Goal: Task Accomplishment & Management: Use online tool/utility

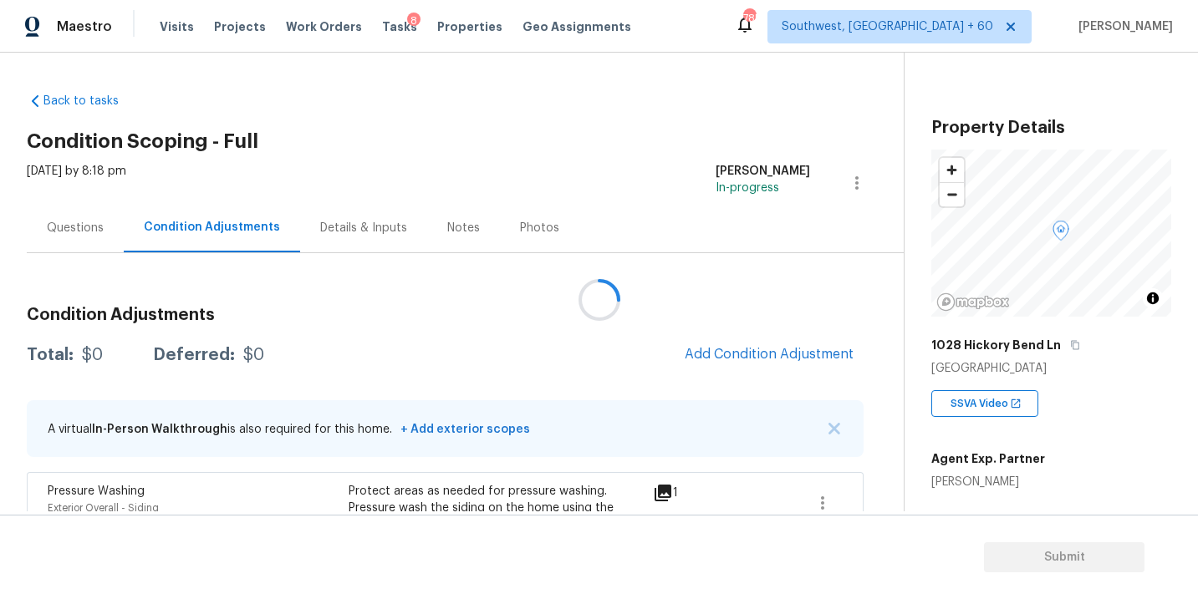
click at [761, 353] on div at bounding box center [599, 299] width 1198 height 599
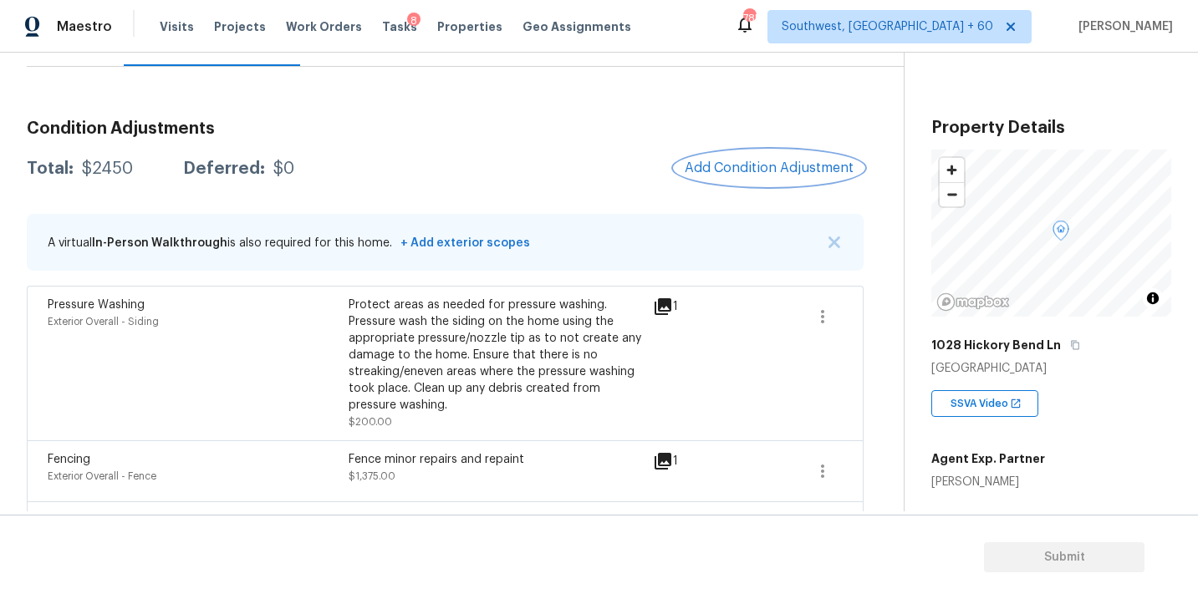
click at [745, 171] on span "Add Condition Adjustment" at bounding box center [768, 167] width 169 height 15
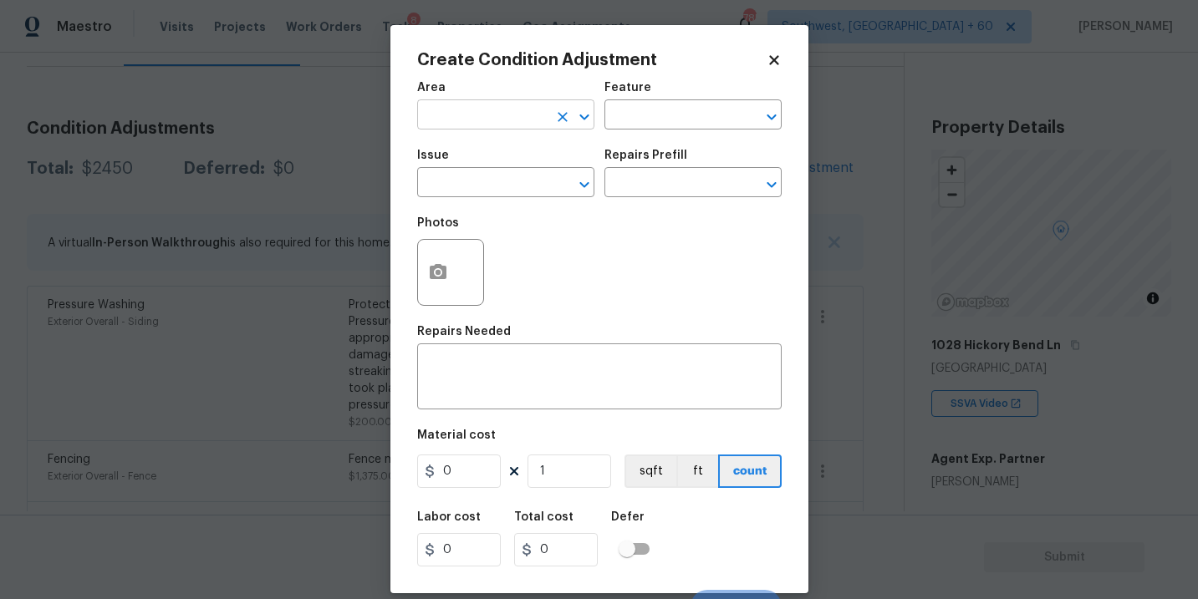
click at [465, 121] on input "text" at bounding box center [482, 117] width 130 height 26
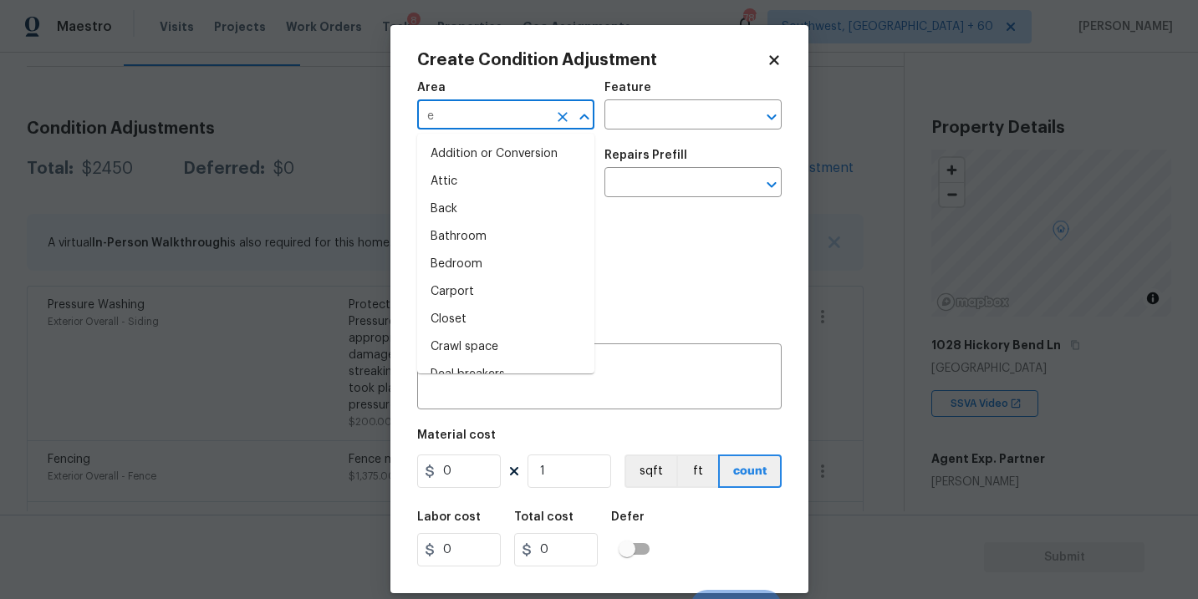
type input "ex"
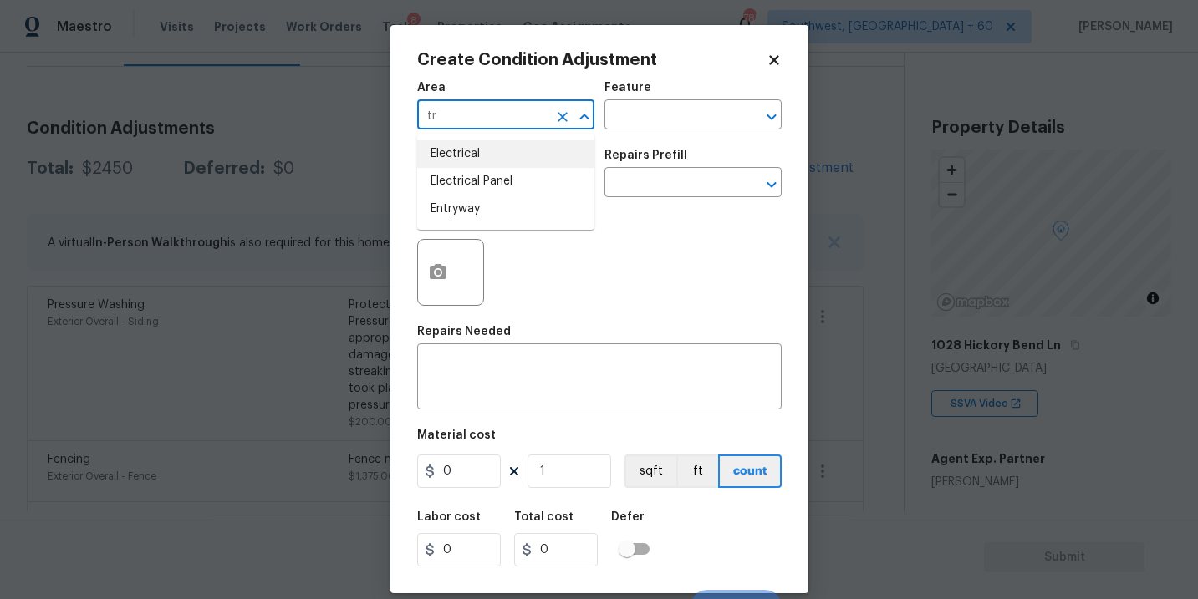
type input "t"
click at [517, 194] on li "Exterior Overall" at bounding box center [505, 182] width 177 height 28
type input "Exterior Overall"
click at [650, 126] on input "text" at bounding box center [669, 117] width 130 height 26
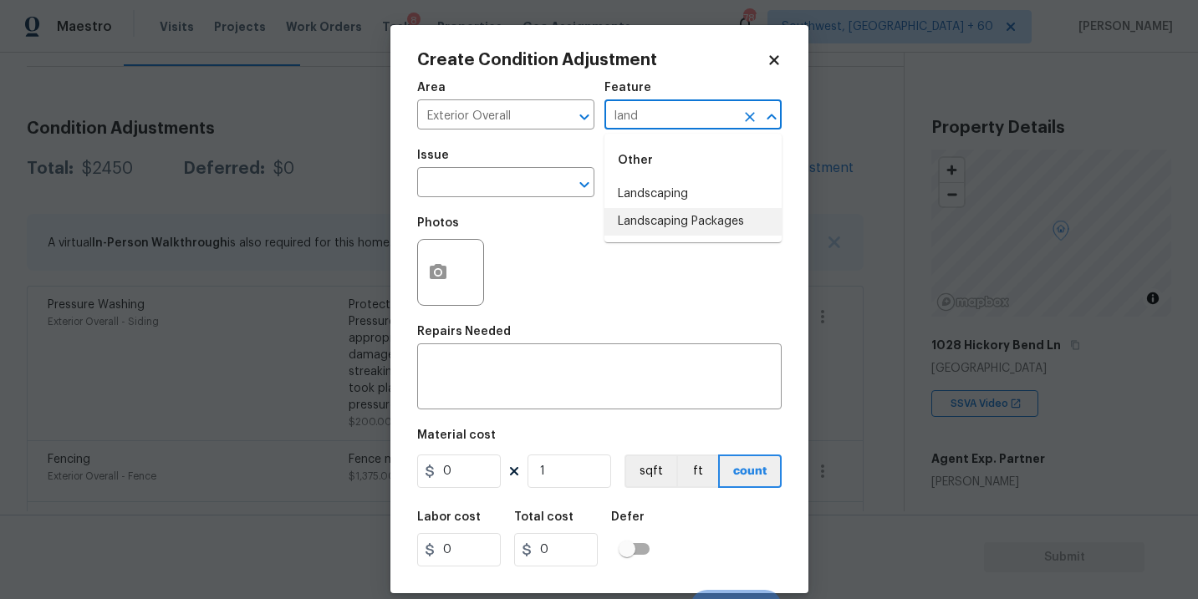
click at [650, 210] on li "Landscaping Packages" at bounding box center [692, 222] width 177 height 28
type input "Landscaping Packages"
click at [533, 191] on input "text" at bounding box center [482, 184] width 130 height 26
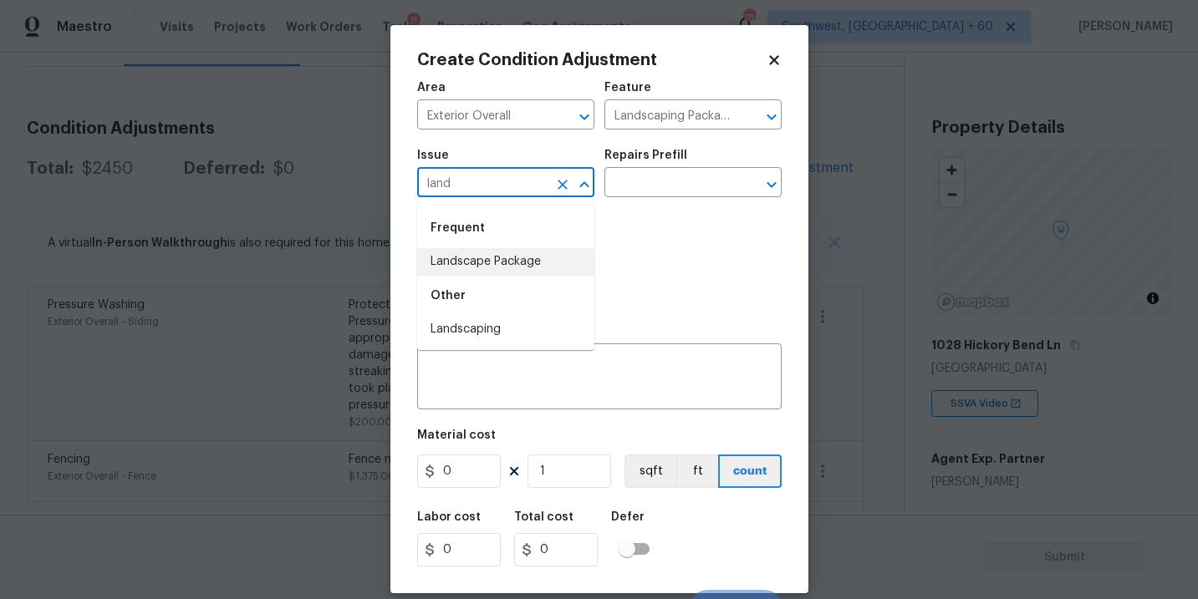
click at [532, 271] on li "Landscape Package" at bounding box center [505, 262] width 177 height 28
type input "Landscape Package"
click at [658, 182] on input "text" at bounding box center [669, 184] width 130 height 26
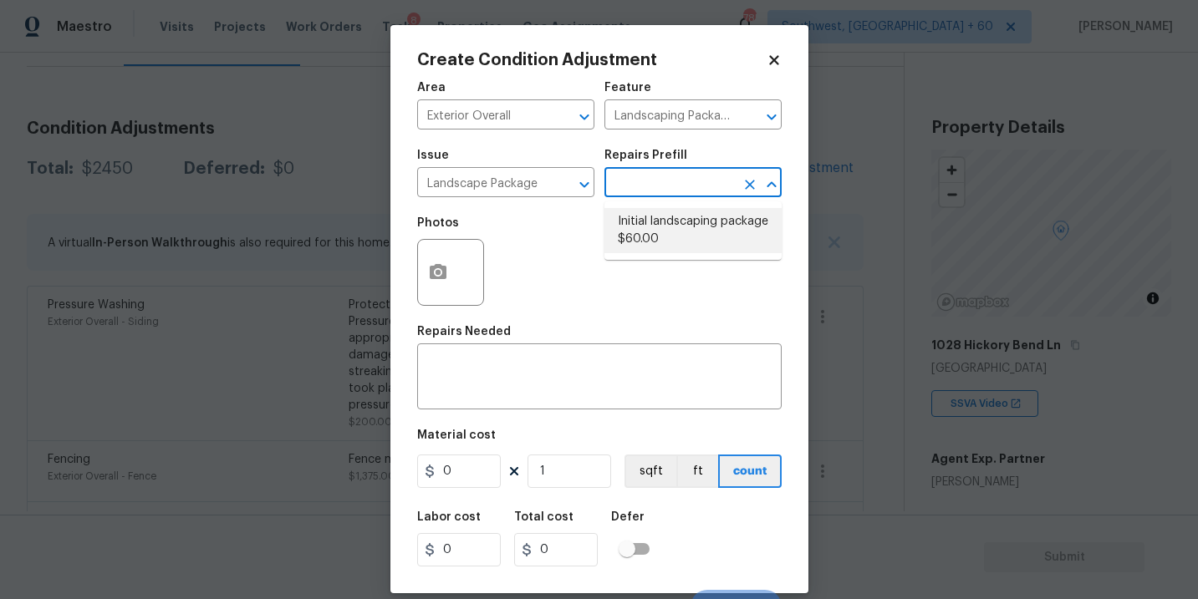
click at [661, 231] on li "Initial landscaping package $60.00" at bounding box center [692, 230] width 177 height 45
type input "Home Readiness Packages"
type textarea "Mowing of grass up to 6" in height. Mow, edge along driveways & sidewalks, trim…"
type input "60"
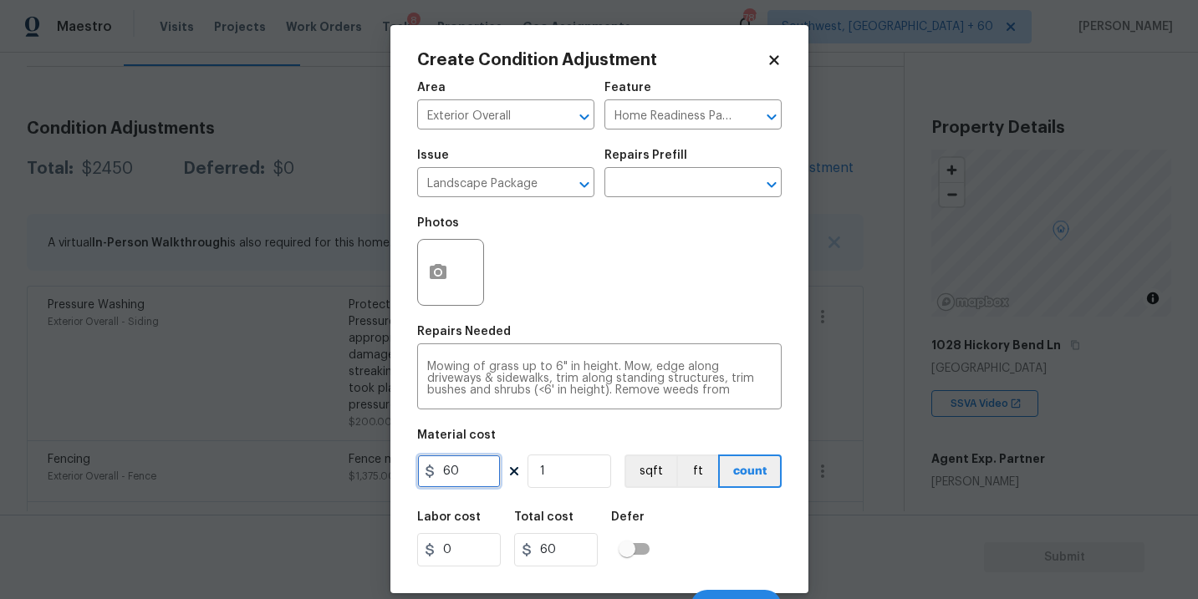
drag, startPoint x: 473, startPoint y: 466, endPoint x: 360, endPoint y: 466, distance: 112.8
click at [360, 466] on div "Create Condition Adjustment Area Exterior Overall ​ Feature Home Readiness Pack…" at bounding box center [599, 299] width 1198 height 599
type input "300"
click at [447, 288] on button "button" at bounding box center [438, 272] width 40 height 65
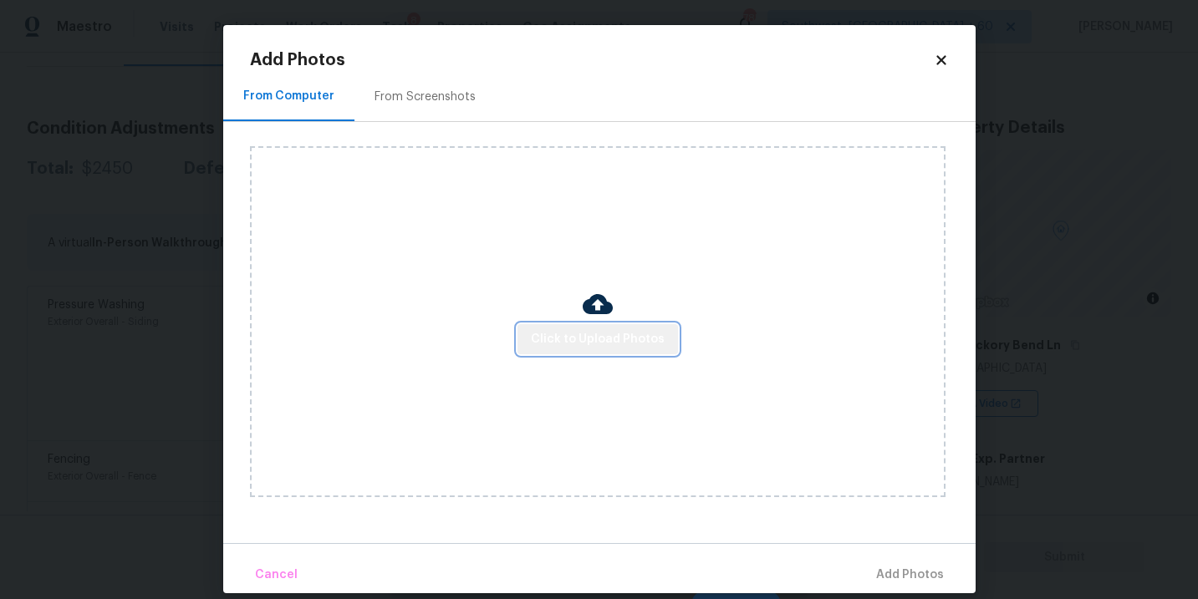
click at [603, 342] on span "Click to Upload Photos" at bounding box center [598, 339] width 134 height 21
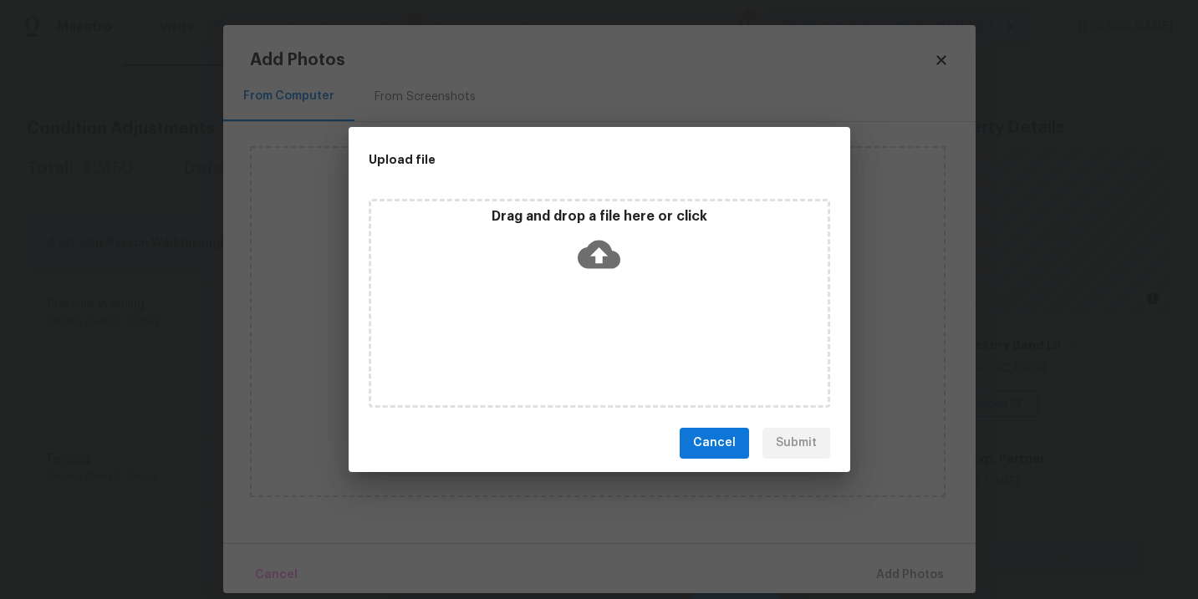
click at [615, 298] on div "Drag and drop a file here or click" at bounding box center [599, 303] width 461 height 209
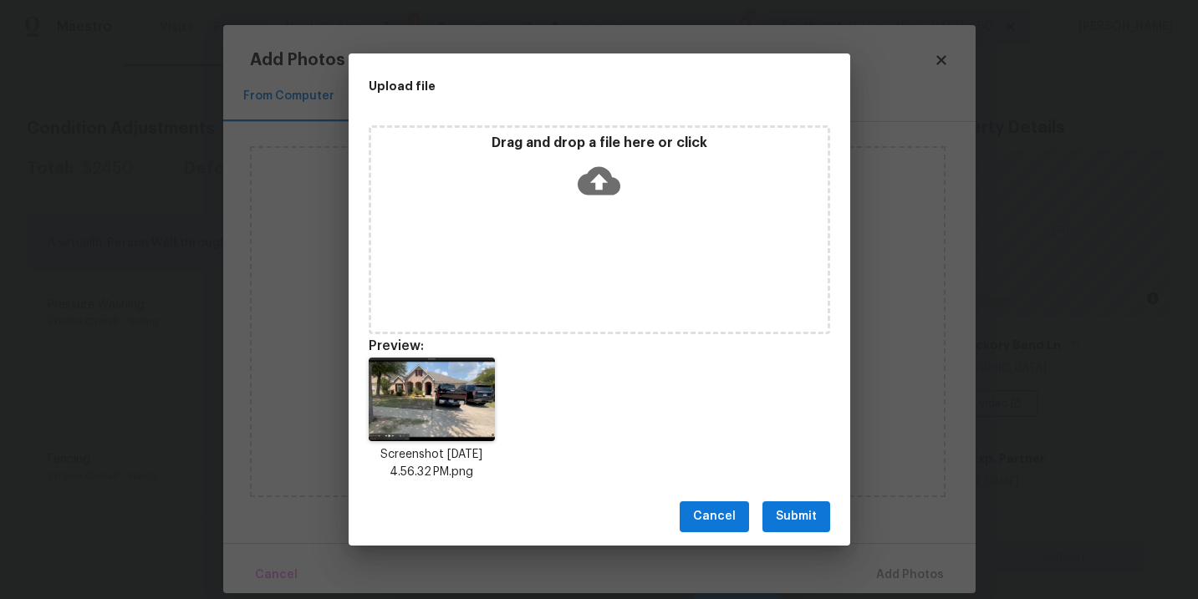
click at [791, 517] on span "Submit" at bounding box center [796, 516] width 41 height 21
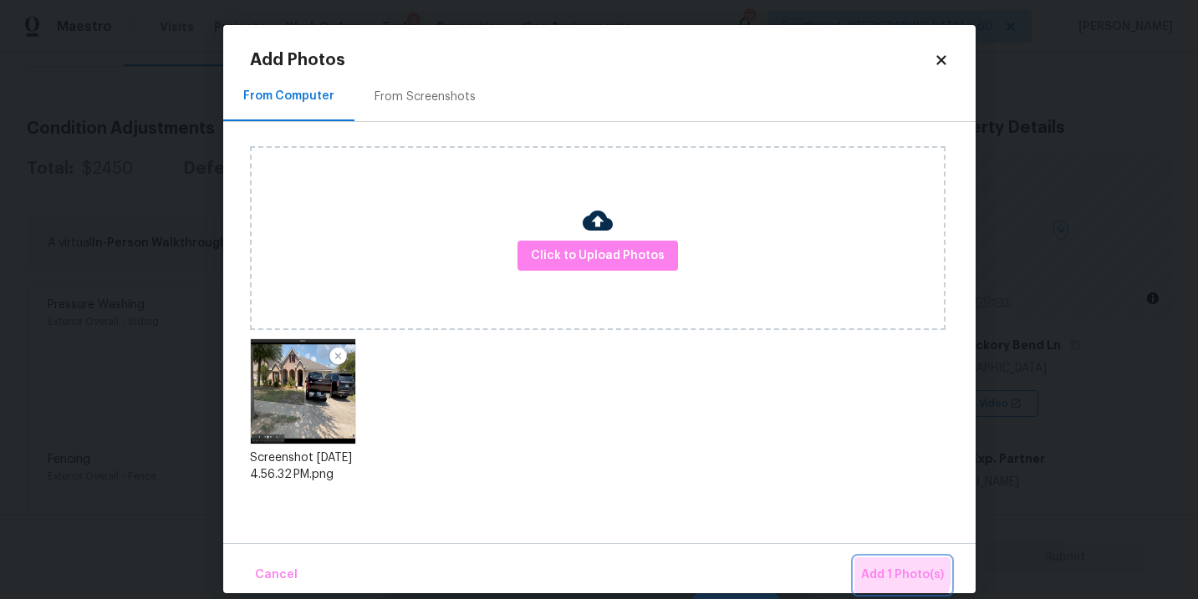
click at [889, 570] on span "Add 1 Photo(s)" at bounding box center [902, 575] width 83 height 21
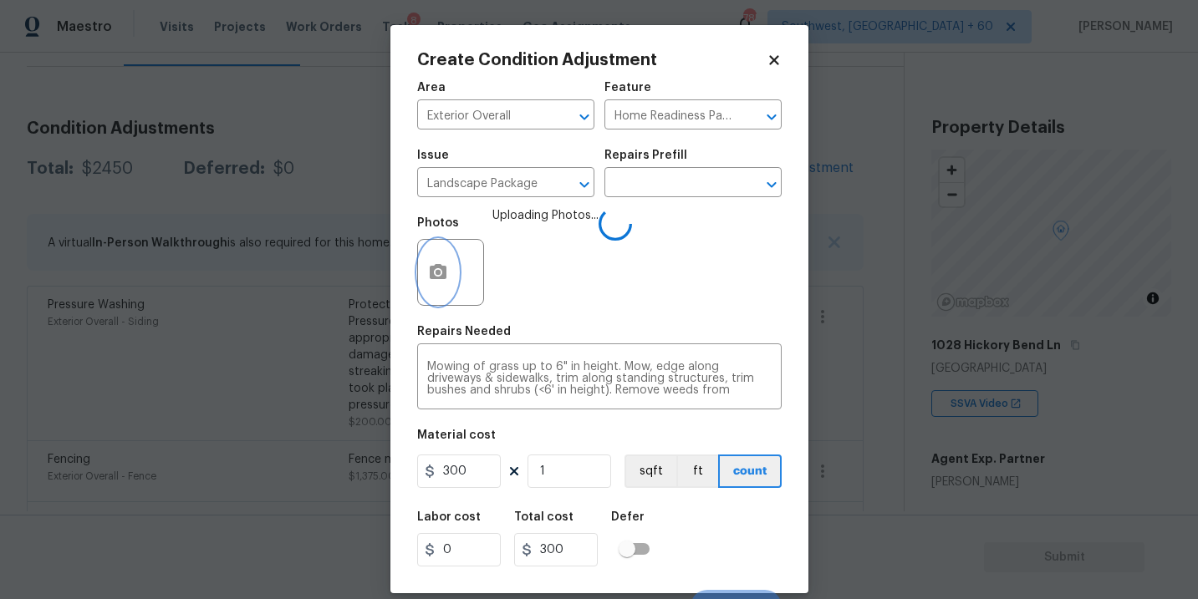
scroll to position [25, 0]
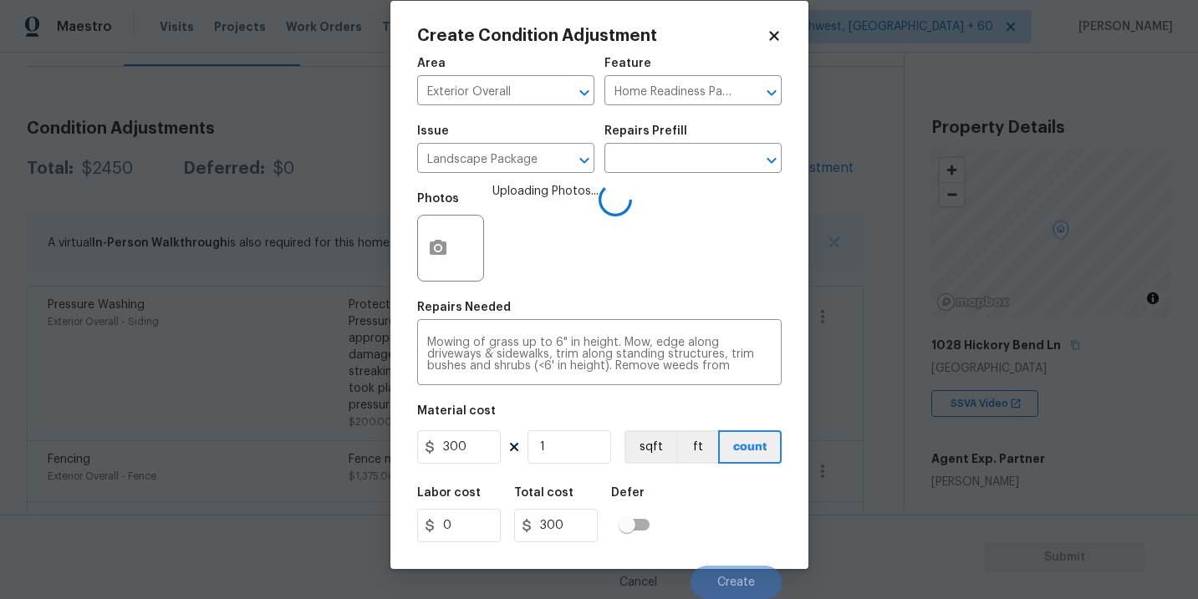
click at [692, 495] on div "Labor cost 0 Total cost 300 Defer" at bounding box center [599, 514] width 364 height 75
click at [713, 495] on div "Labor cost 0 Total cost 300 Defer" at bounding box center [599, 514] width 364 height 75
click at [725, 504] on div "Labor cost 0 Total cost 300 Defer" at bounding box center [599, 514] width 364 height 75
click at [728, 520] on div "Labor cost 0 Total cost 300 Defer" at bounding box center [599, 514] width 364 height 75
click at [740, 546] on div "Labor cost 0 Total cost 300 Defer" at bounding box center [599, 514] width 364 height 75
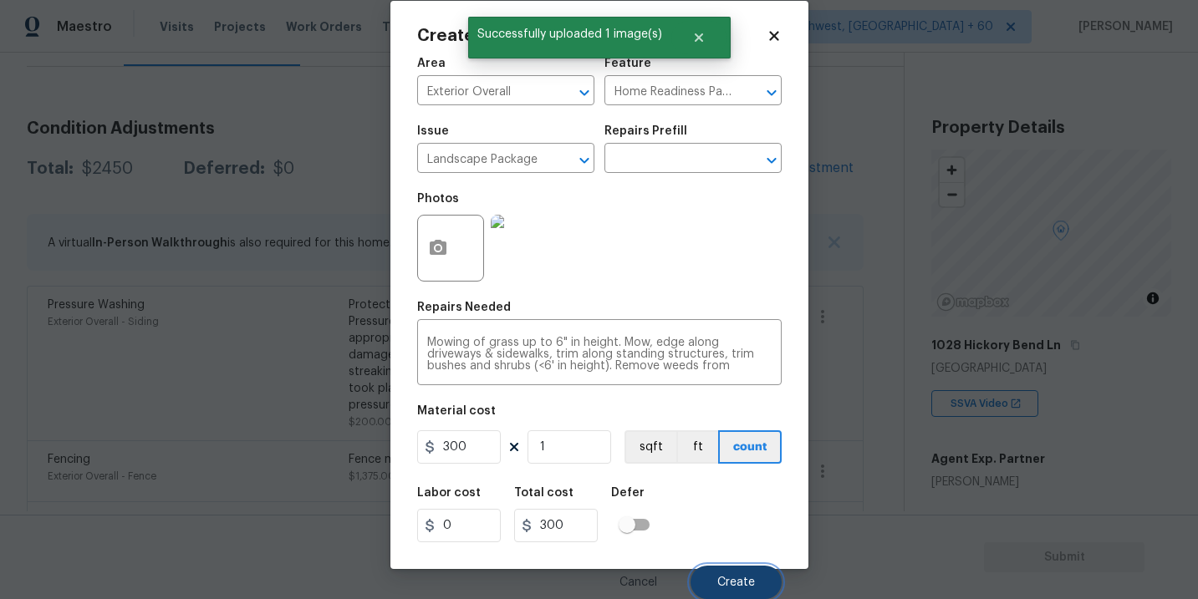
click at [741, 577] on span "Create" at bounding box center [736, 583] width 38 height 13
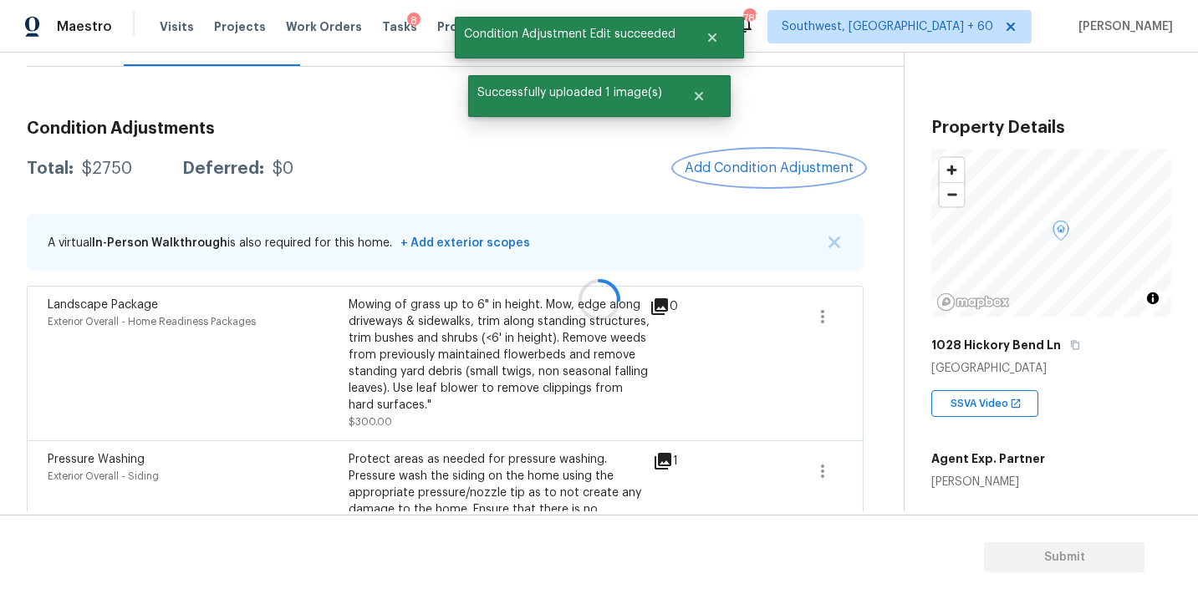
scroll to position [0, 0]
click at [762, 170] on span "Add Condition Adjustment" at bounding box center [768, 167] width 169 height 15
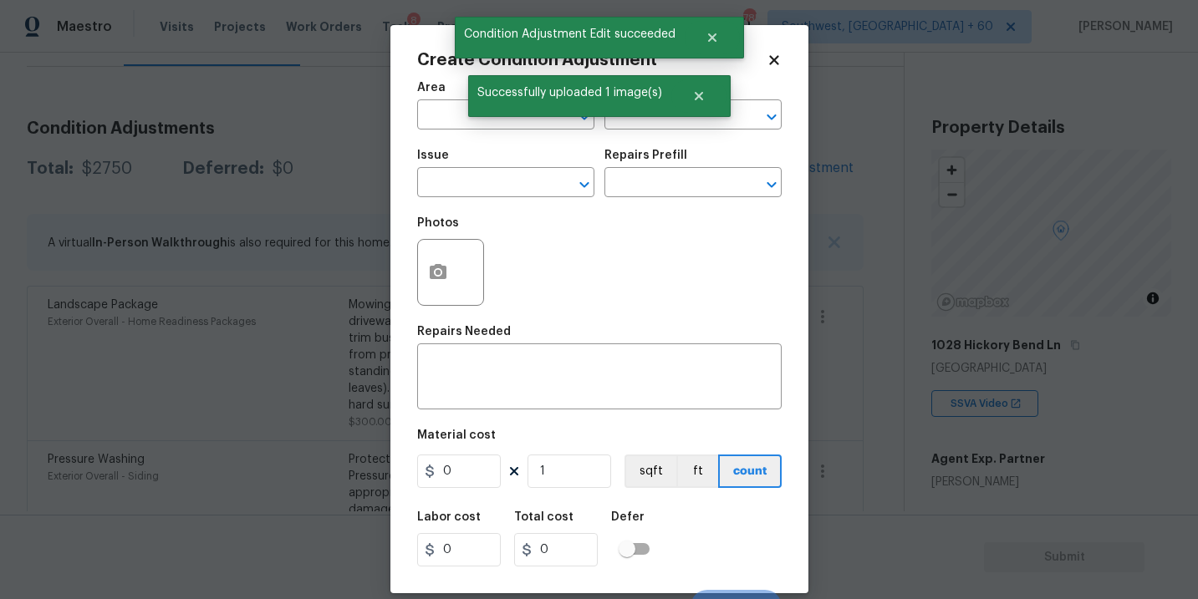
click at [407, 114] on div "Create Condition Adjustment Area ​ Feature ​ Issue ​ Repairs Prefill ​ Photos R…" at bounding box center [599, 309] width 418 height 568
click at [433, 114] on input "text" at bounding box center [482, 117] width 130 height 26
click at [465, 180] on li "Exterior Overall" at bounding box center [505, 182] width 177 height 28
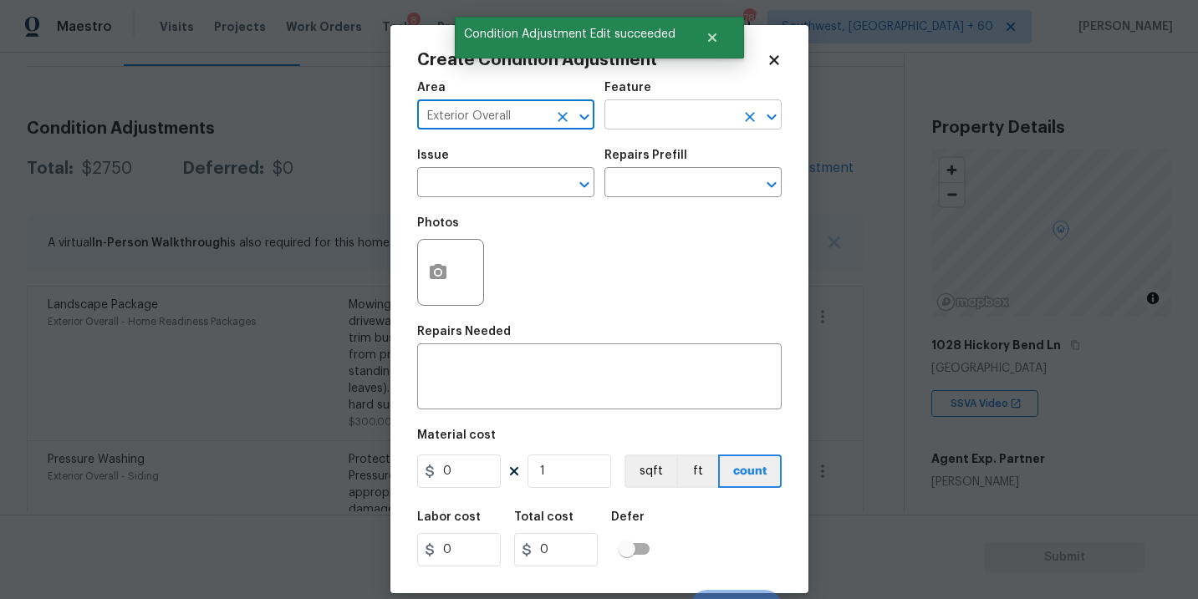
type input "Exterior Overall"
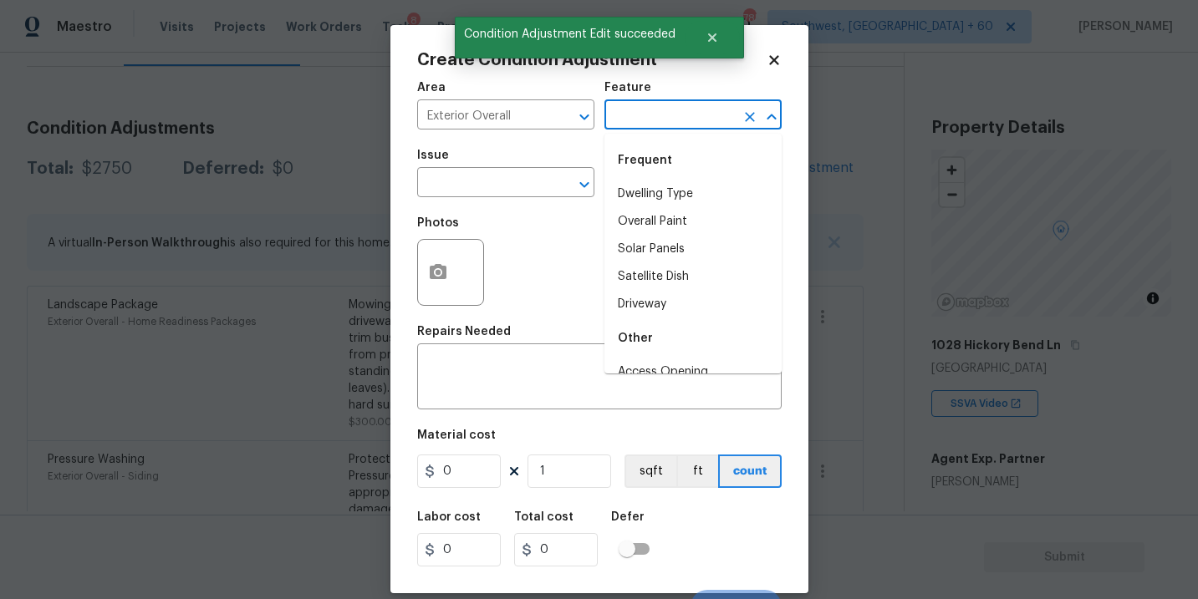
click at [664, 118] on input "text" at bounding box center [669, 117] width 130 height 26
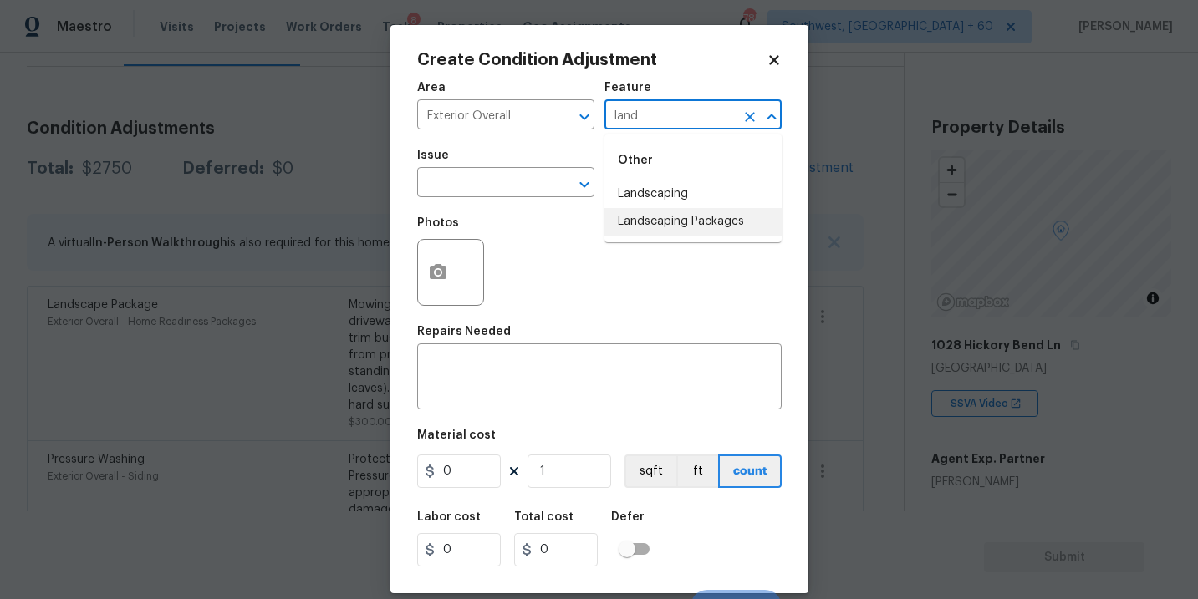
click at [683, 210] on li "Landscaping Packages" at bounding box center [692, 222] width 177 height 28
type input "Landscaping Packages"
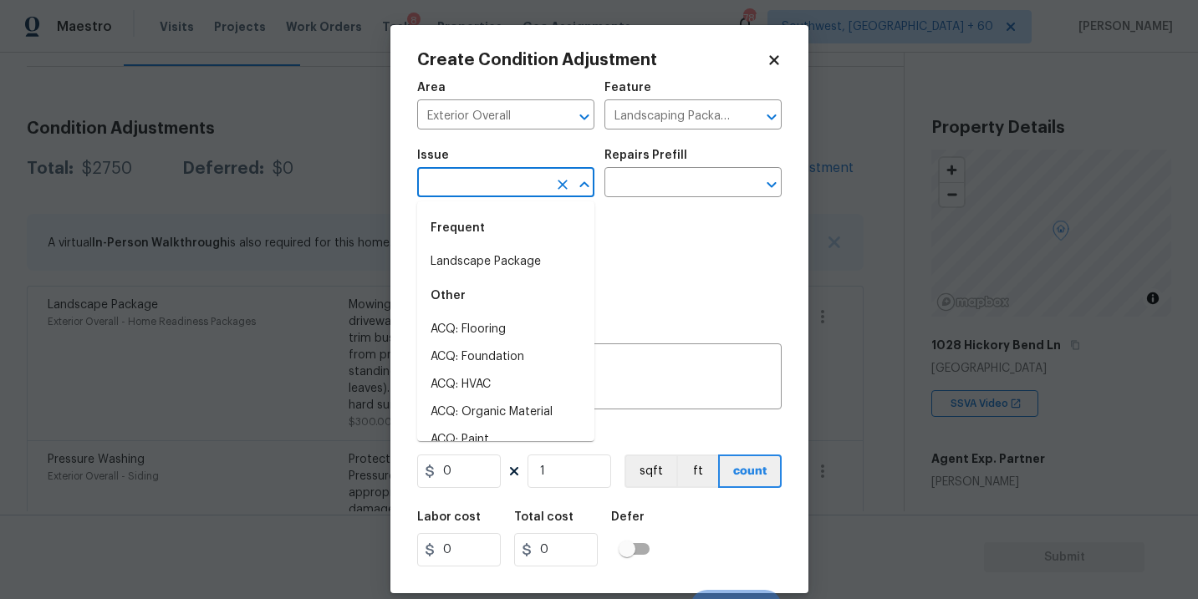
click at [488, 187] on input "text" at bounding box center [482, 184] width 130 height 26
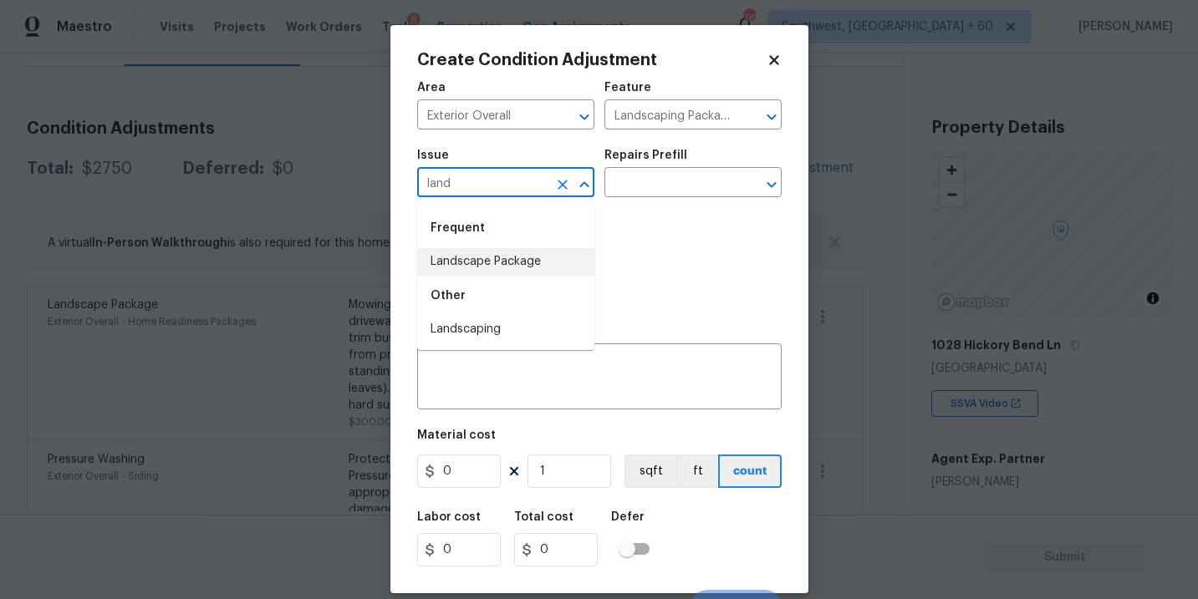
click at [500, 271] on li "Landscape Package" at bounding box center [505, 262] width 177 height 28
type input "Landscape Package"
click at [691, 160] on div "Repairs Prefill" at bounding box center [692, 161] width 177 height 22
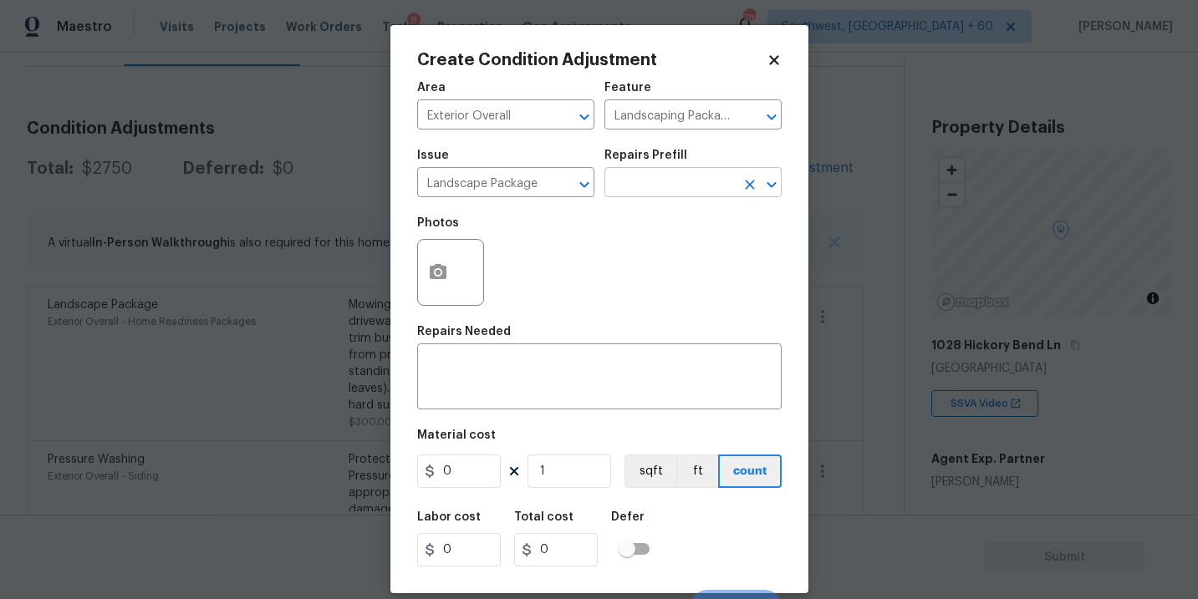
click at [689, 178] on input "text" at bounding box center [669, 184] width 130 height 26
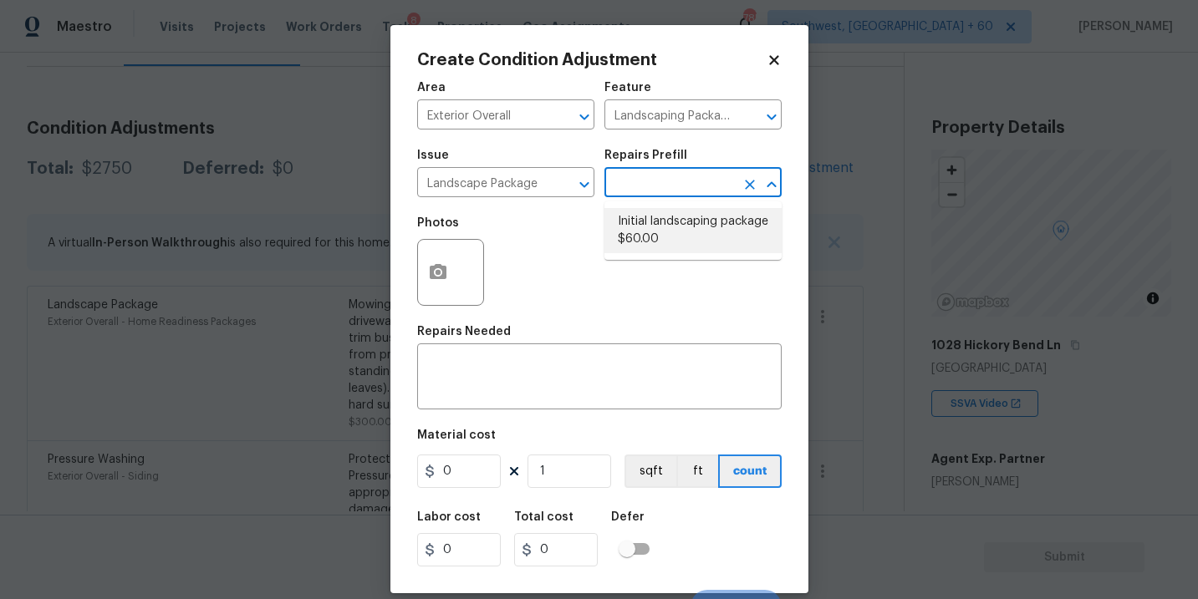
click at [657, 227] on li "Initial landscaping package $60.00" at bounding box center [692, 230] width 177 height 45
type input "Home Readiness Packages"
type textarea "Mowing of grass up to 6" in height. Mow, edge along driveways & sidewalks, trim…"
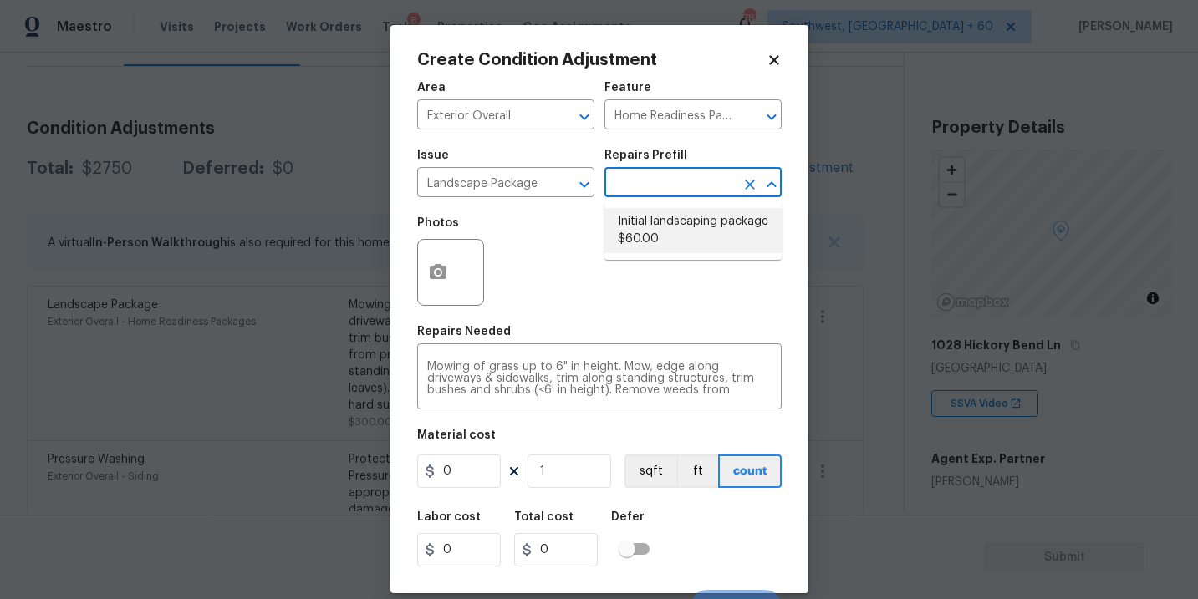
type input "60"
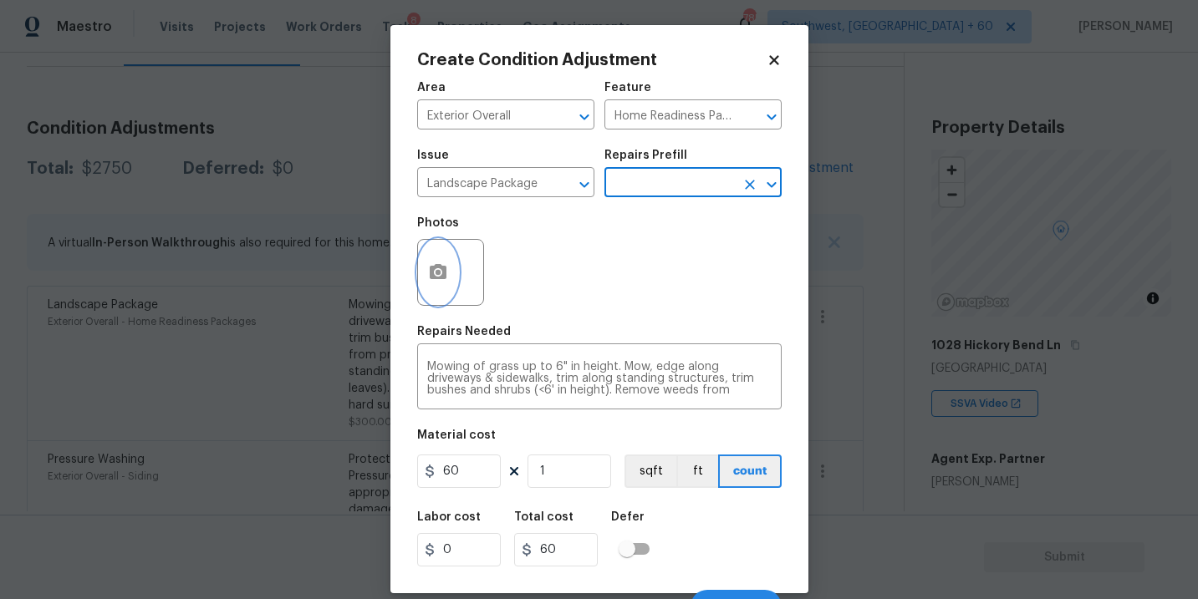
click at [441, 282] on icon "button" at bounding box center [438, 272] width 20 height 20
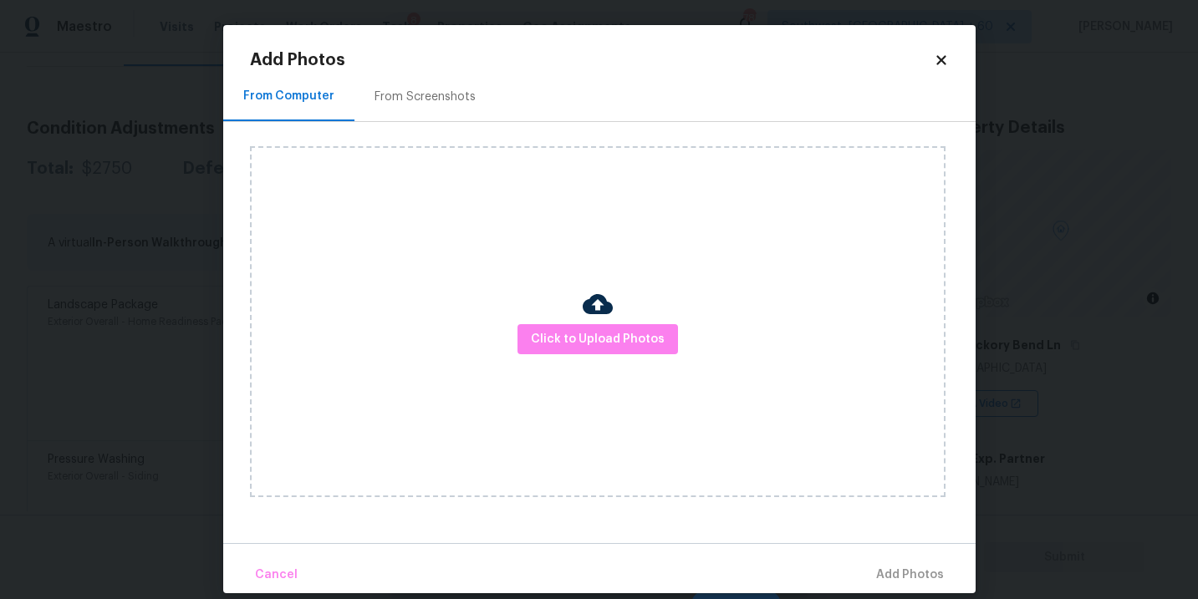
click at [556, 305] on div "Click to Upload Photos" at bounding box center [597, 321] width 695 height 351
click at [576, 339] on span "Click to Upload Photos" at bounding box center [598, 339] width 134 height 21
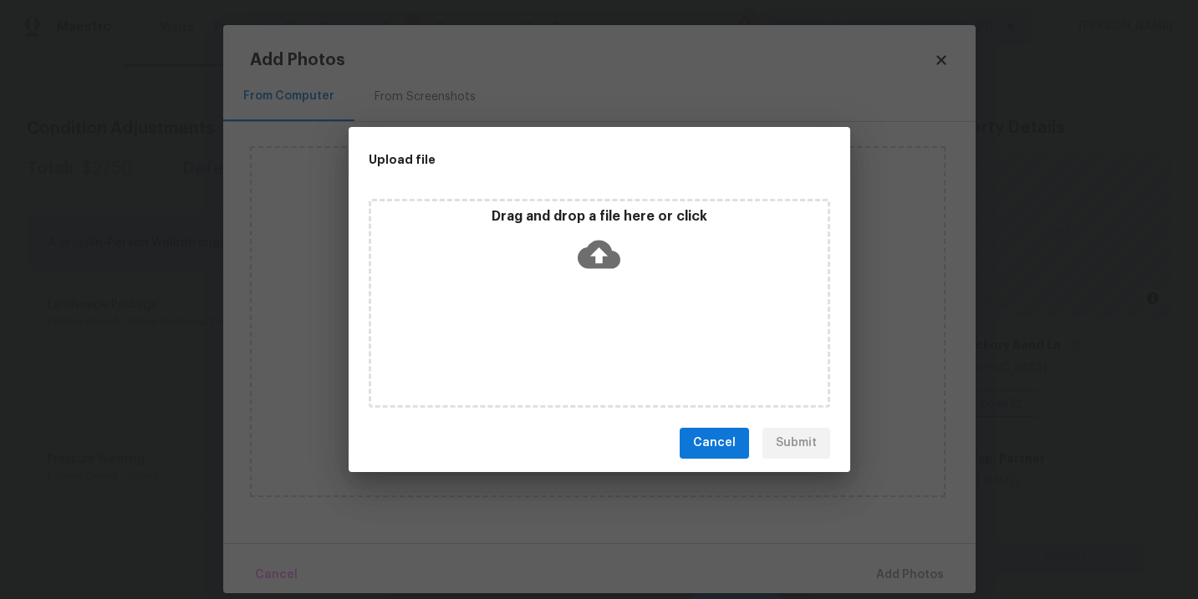
drag, startPoint x: 576, startPoint y: 339, endPoint x: 613, endPoint y: 250, distance: 97.0
click at [613, 250] on icon at bounding box center [599, 254] width 43 height 28
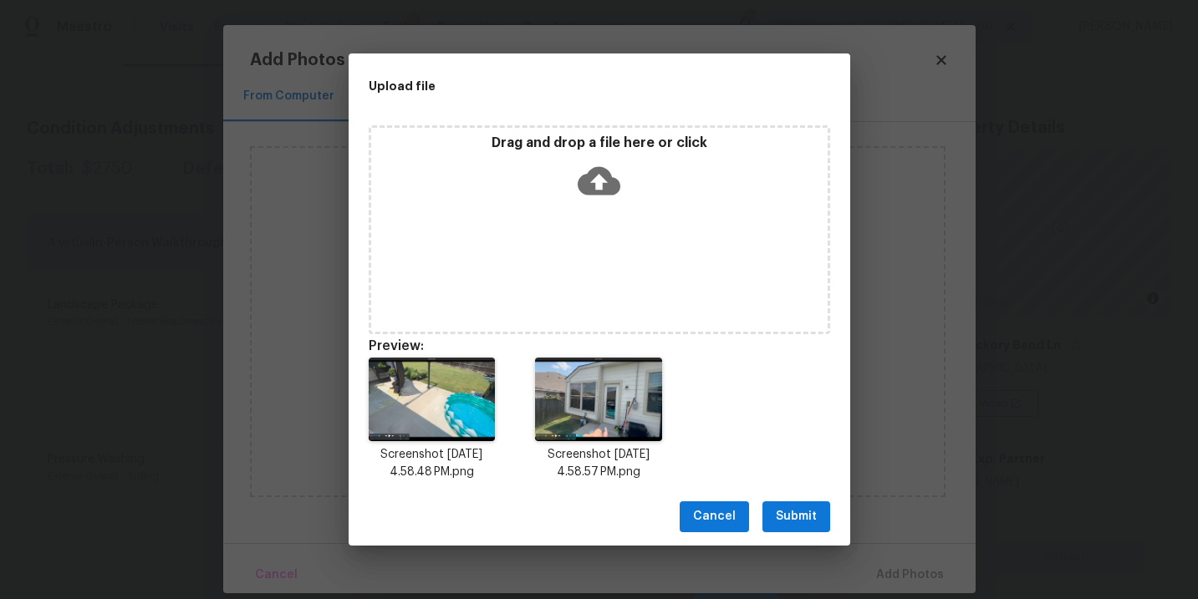
click at [784, 519] on span "Submit" at bounding box center [796, 516] width 41 height 21
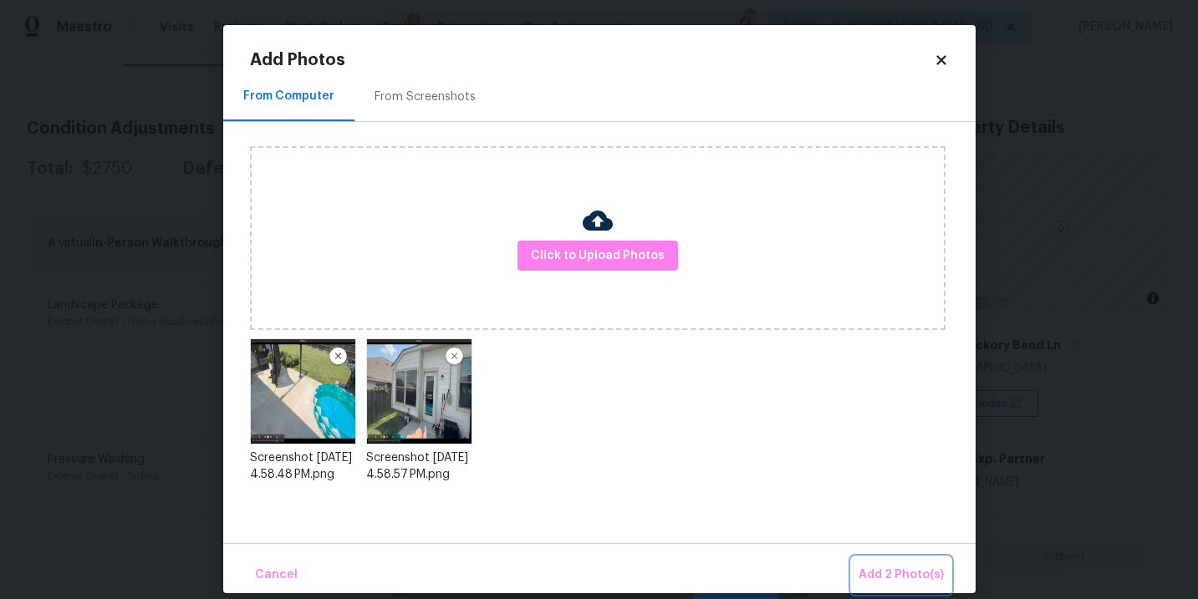
click at [908, 578] on span "Add 2 Photo(s)" at bounding box center [900, 575] width 85 height 21
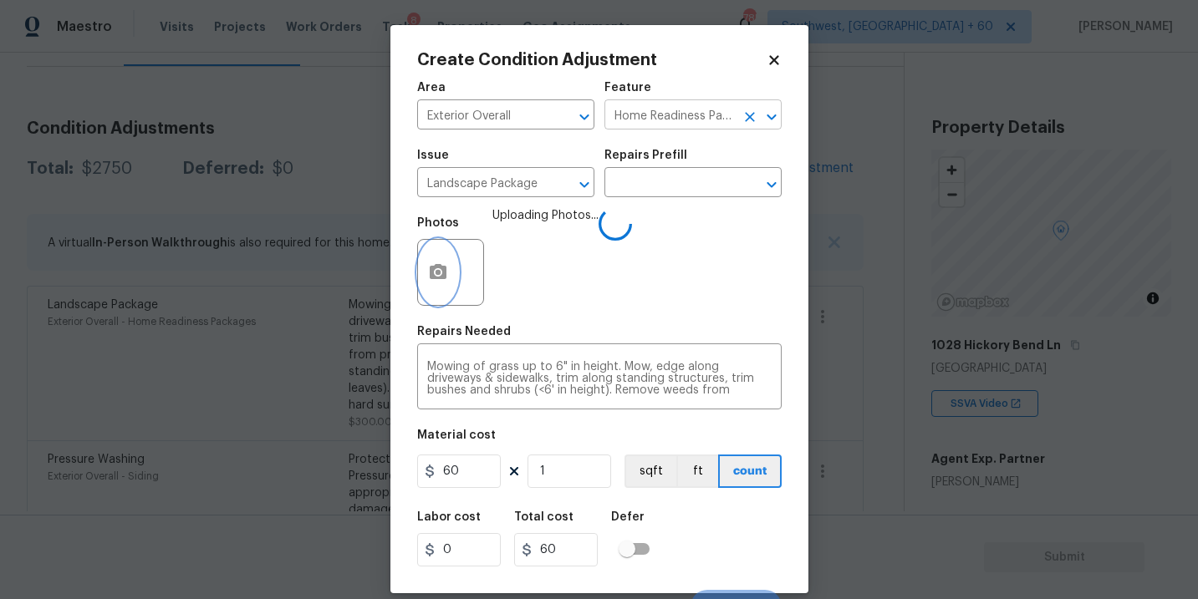
click at [751, 114] on icon "Clear" at bounding box center [749, 117] width 17 height 17
click at [567, 187] on icon "Clear" at bounding box center [562, 184] width 17 height 17
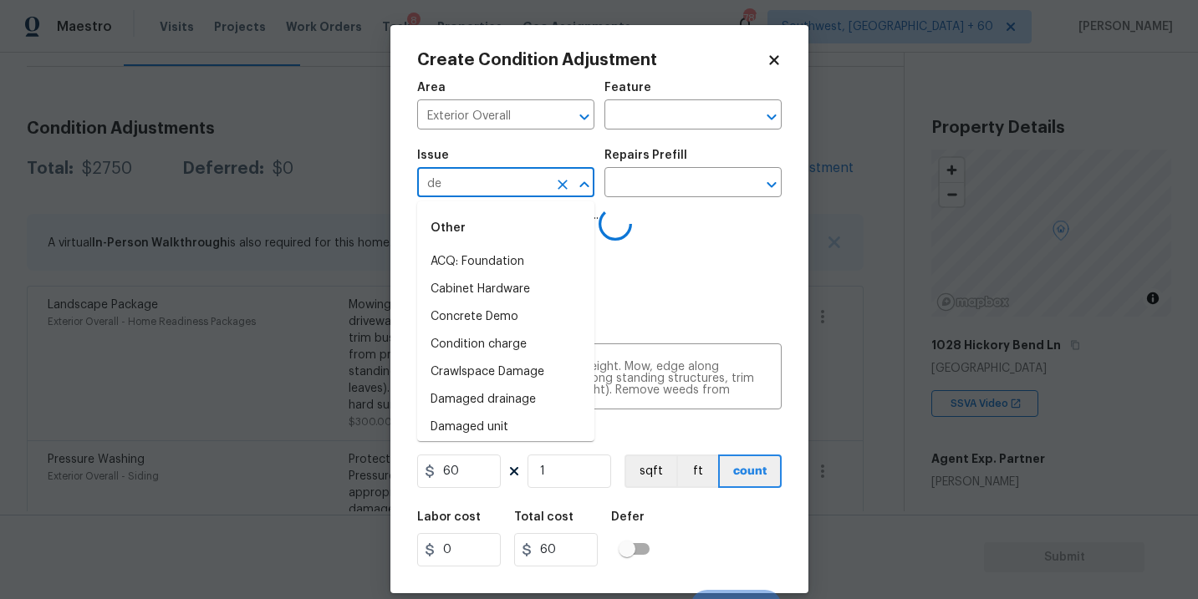
type input "deb"
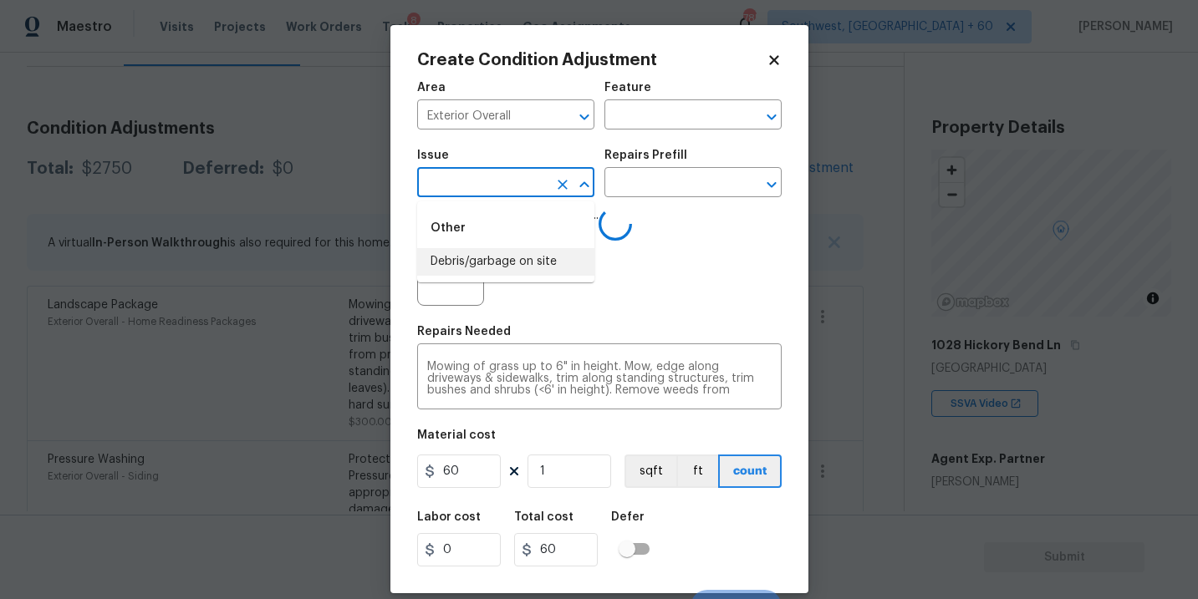
click at [542, 266] on li "Debris/garbage on site" at bounding box center [505, 262] width 177 height 28
type input "ACQ: Flooring"
click at [671, 192] on input "text" at bounding box center [669, 184] width 130 height 26
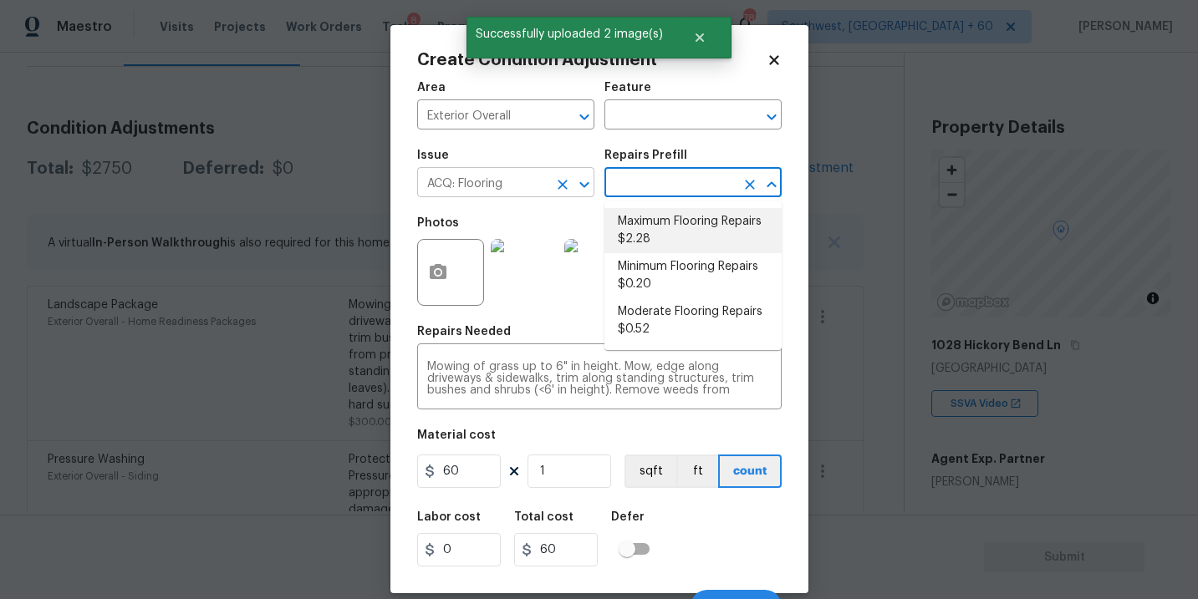
click at [564, 183] on icon "Clear" at bounding box center [562, 185] width 10 height 10
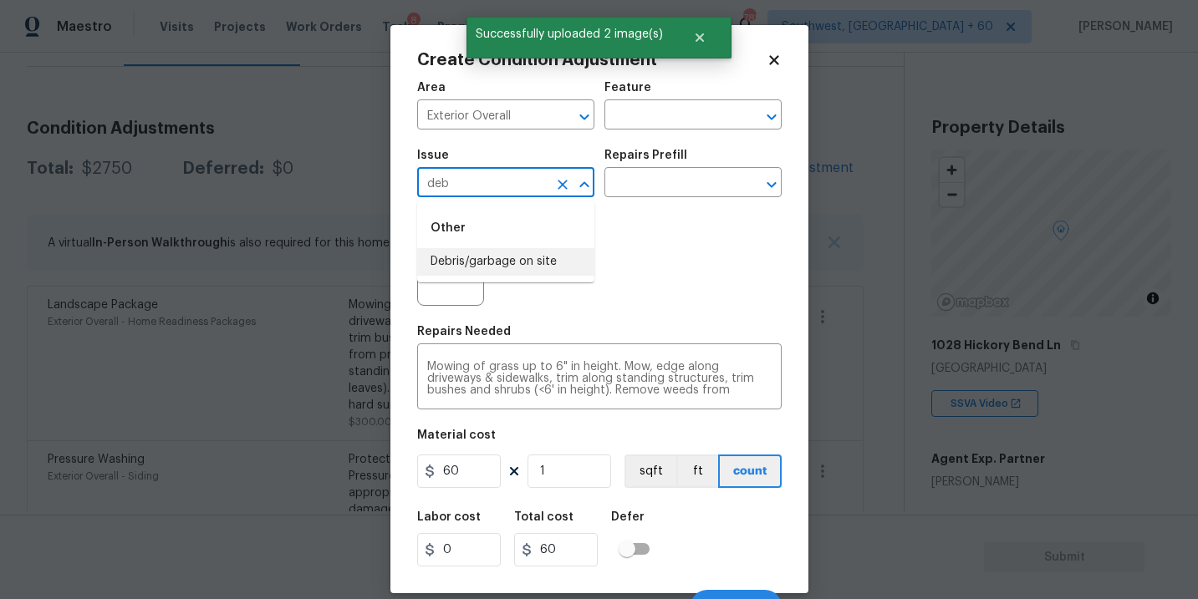
click at [474, 255] on li "Debris/garbage on site" at bounding box center [505, 262] width 177 height 28
type input "Debris/garbage on site"
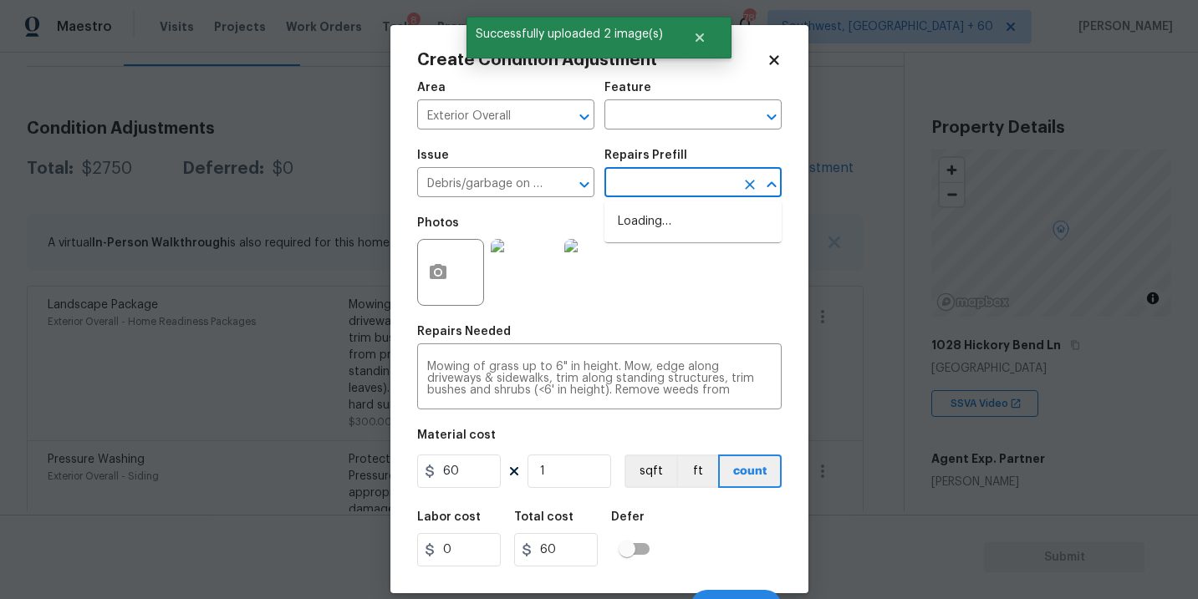
click at [686, 188] on input "text" at bounding box center [669, 184] width 130 height 26
click at [684, 247] on li "Remove debris/garbage $35.00" at bounding box center [692, 230] width 177 height 45
type textarea "Remove, haul off, and properly dispose of any debris left by seller to offsite …"
type input "35"
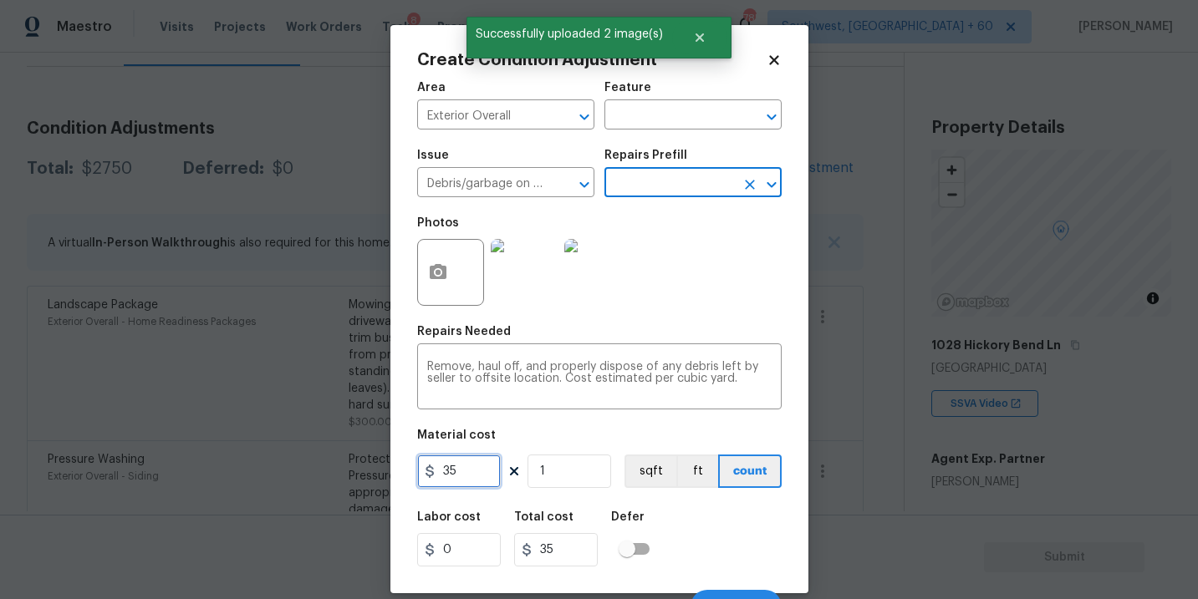
drag, startPoint x: 466, startPoint y: 469, endPoint x: 338, endPoint y: 477, distance: 128.1
click at [338, 477] on div "Create Condition Adjustment Area Exterior Overall ​ Feature ​ Issue Debris/garb…" at bounding box center [599, 299] width 1198 height 599
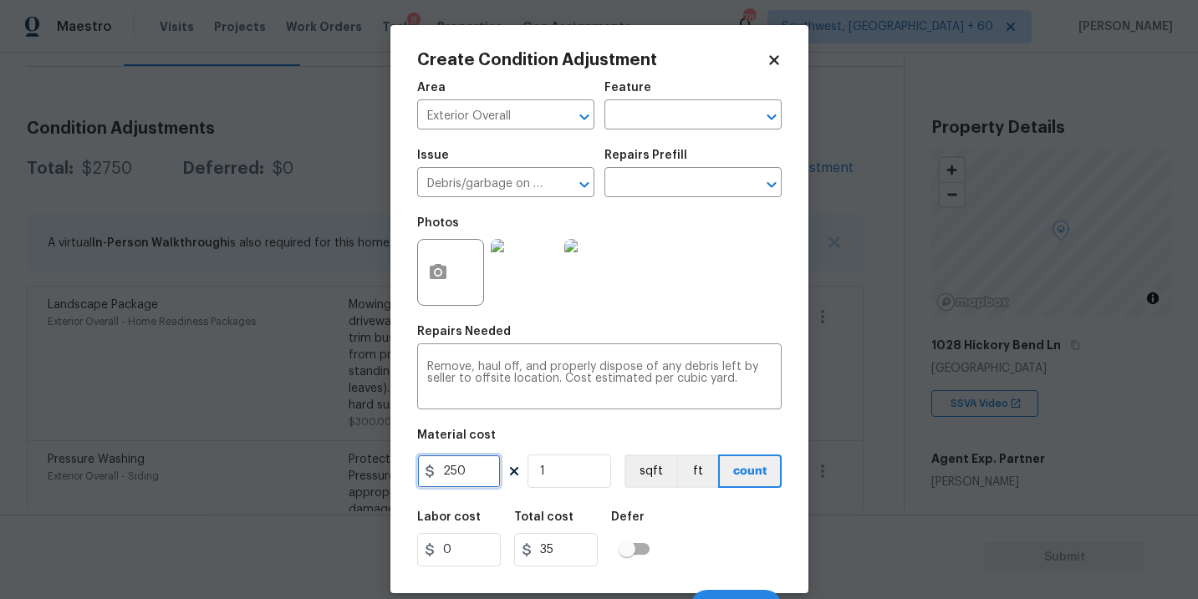
type input "250"
click at [687, 538] on div "Labor cost 0 Total cost 250 Defer" at bounding box center [599, 538] width 364 height 75
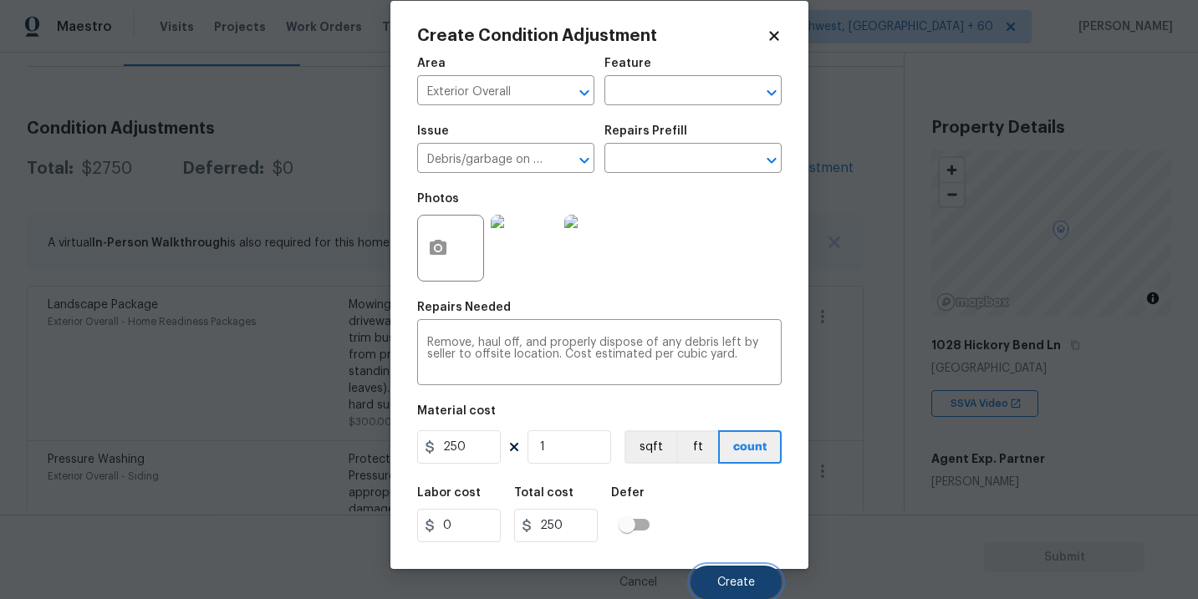
click at [709, 572] on button "Create" at bounding box center [735, 582] width 91 height 33
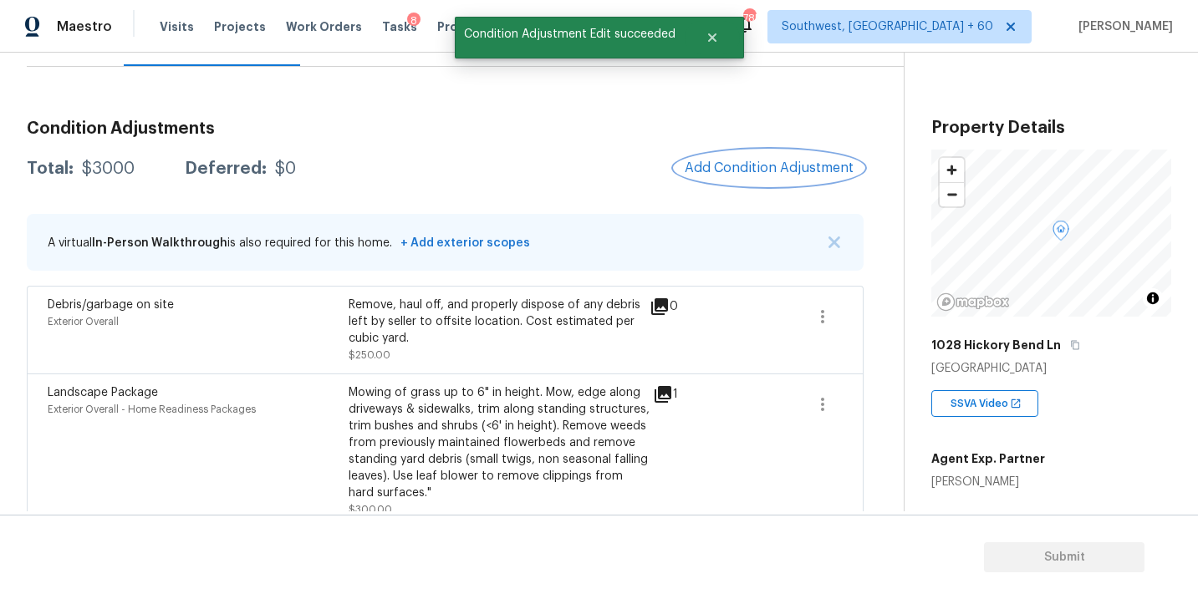
scroll to position [0, 0]
click at [749, 186] on span "Add Condition Adjustment" at bounding box center [768, 168] width 189 height 37
click at [749, 169] on span "Add Condition Adjustment" at bounding box center [768, 167] width 169 height 15
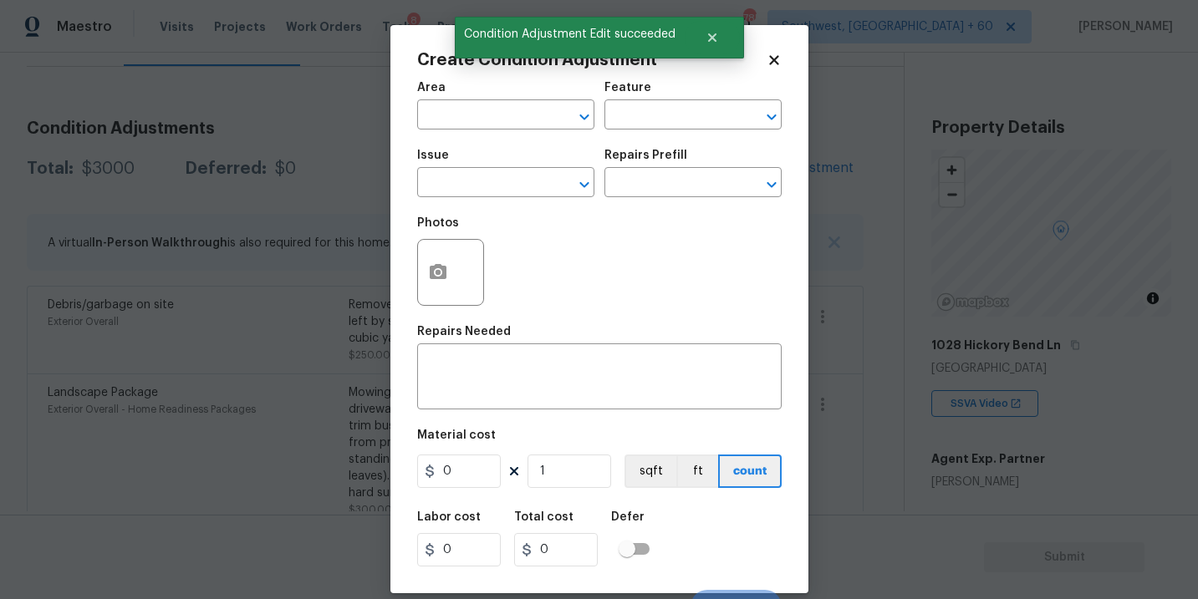
click at [484, 100] on div "Area" at bounding box center [505, 93] width 177 height 22
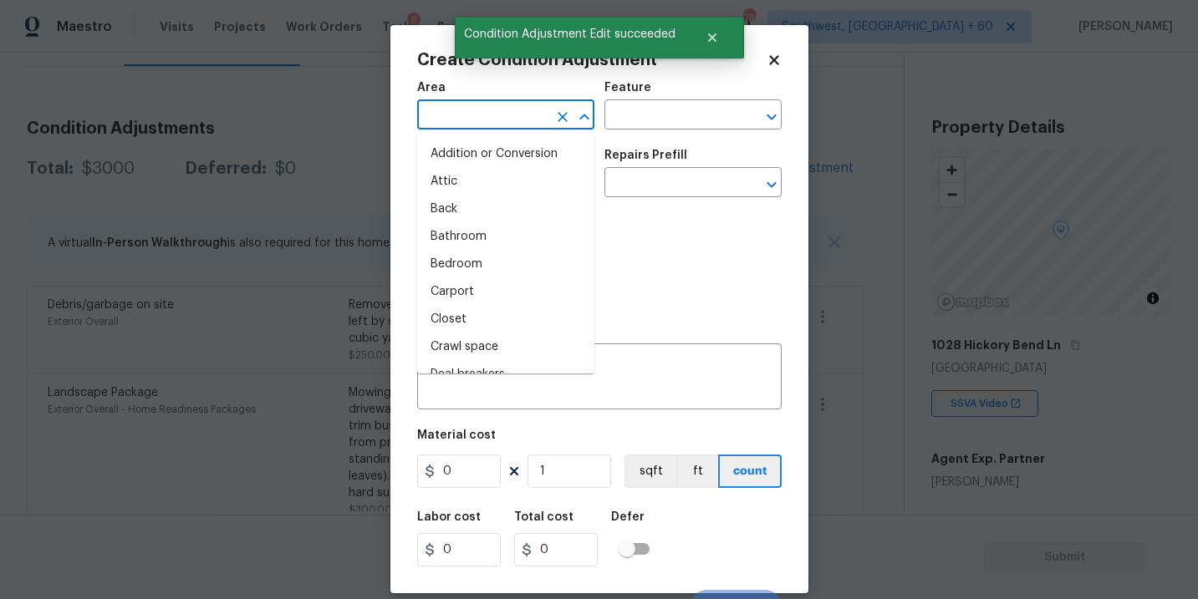
click at [467, 113] on input "text" at bounding box center [482, 117] width 130 height 26
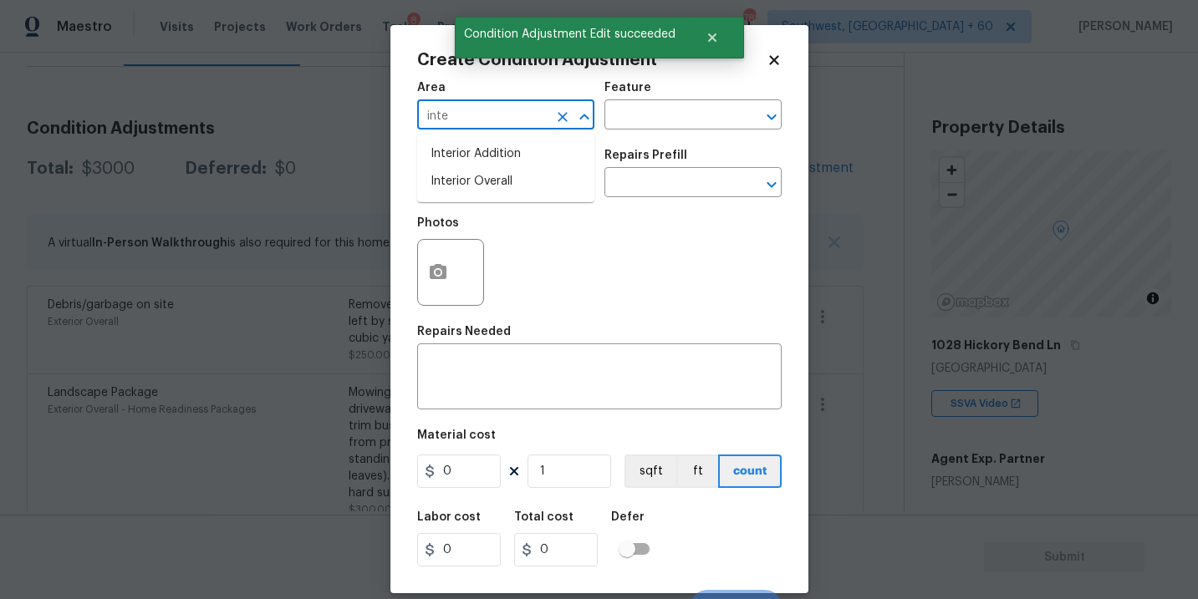
type input "inter"
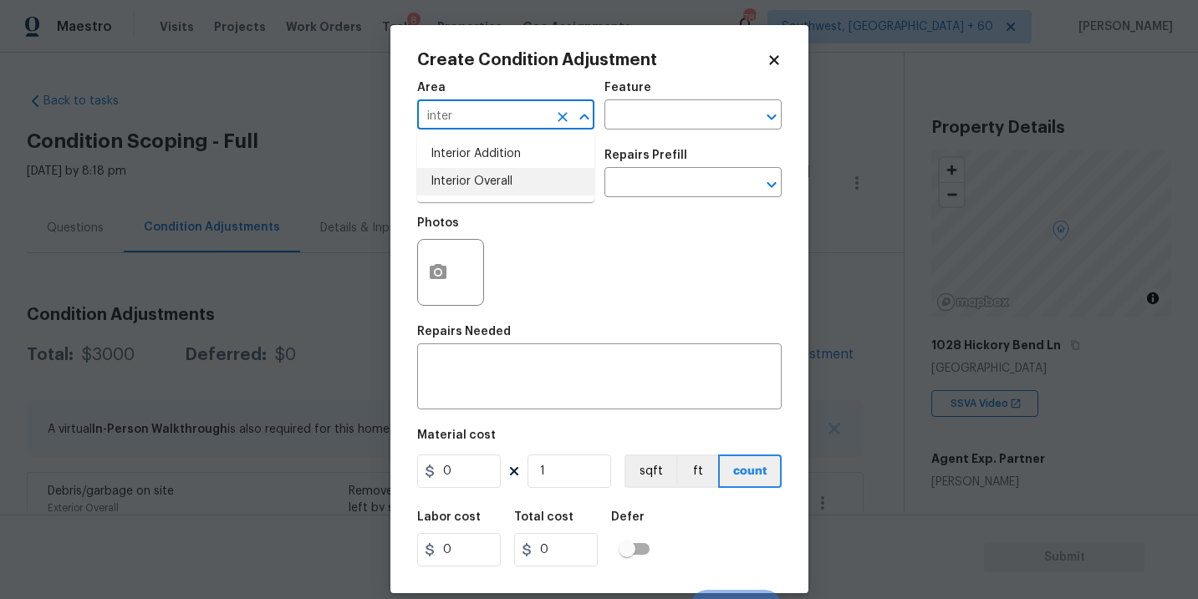
scroll to position [186, 0]
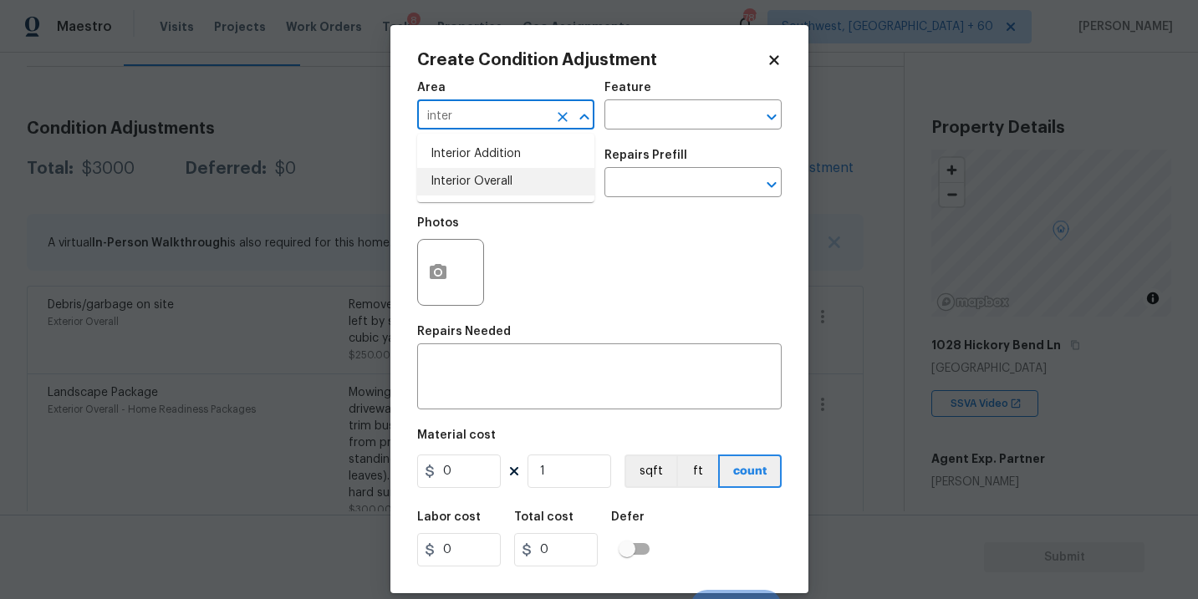
click at [474, 191] on li "Interior Overall" at bounding box center [505, 182] width 177 height 28
type input "Interior Overall"
click at [695, 134] on div "Area Interior Overall ​ Feature ​" at bounding box center [599, 106] width 364 height 68
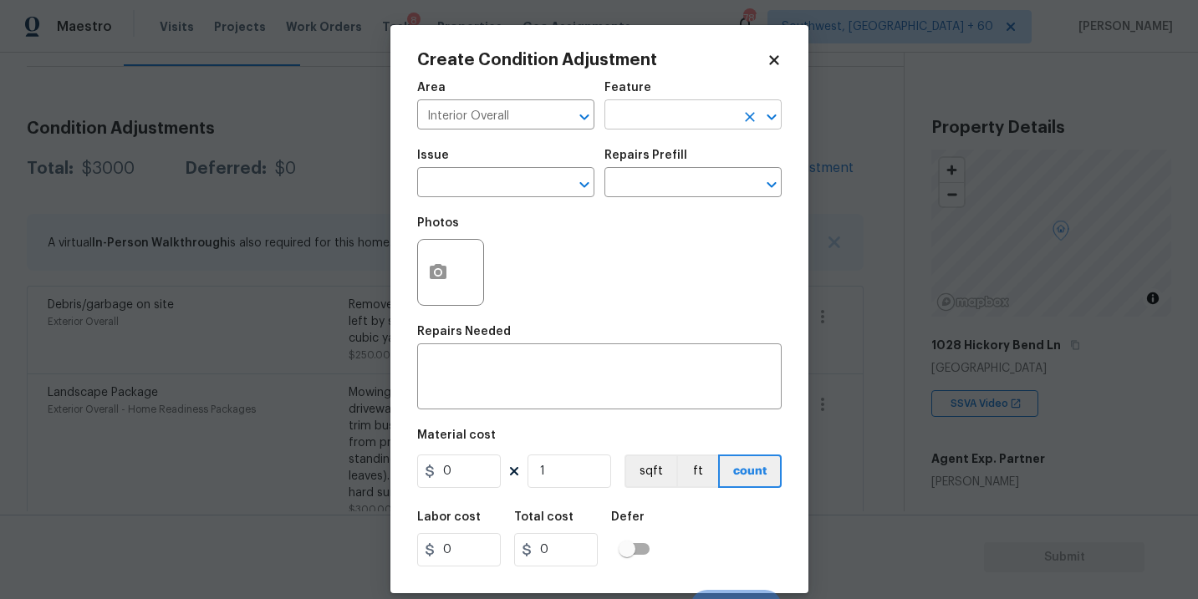
click at [682, 124] on input "text" at bounding box center [669, 117] width 130 height 26
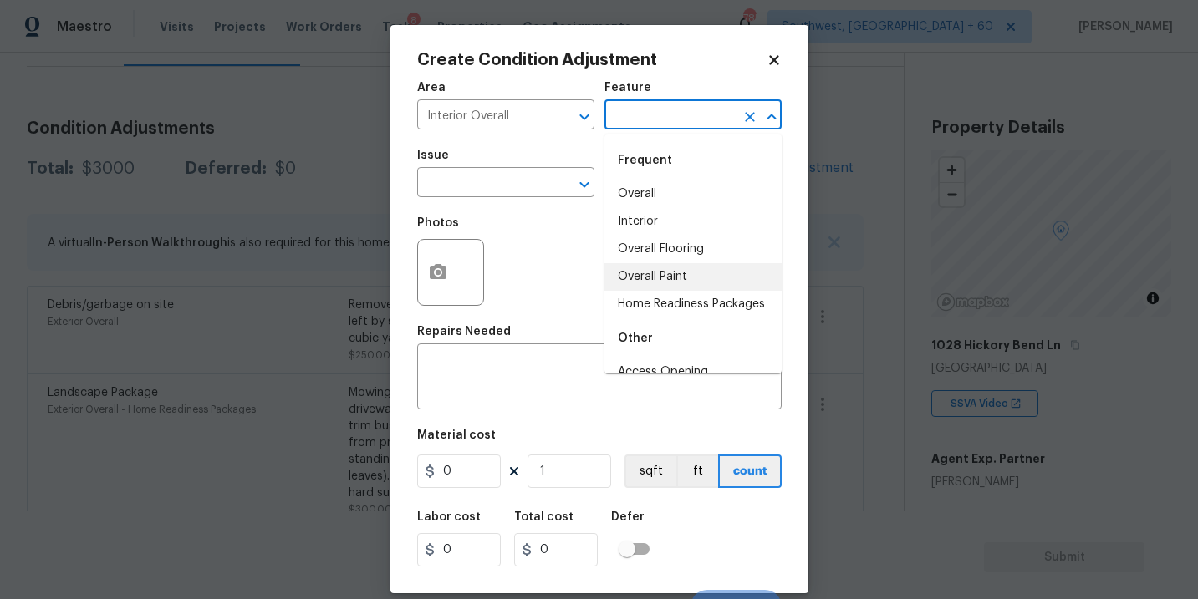
click at [669, 278] on li "Overall Paint" at bounding box center [692, 277] width 177 height 28
type input "Overall Paint"
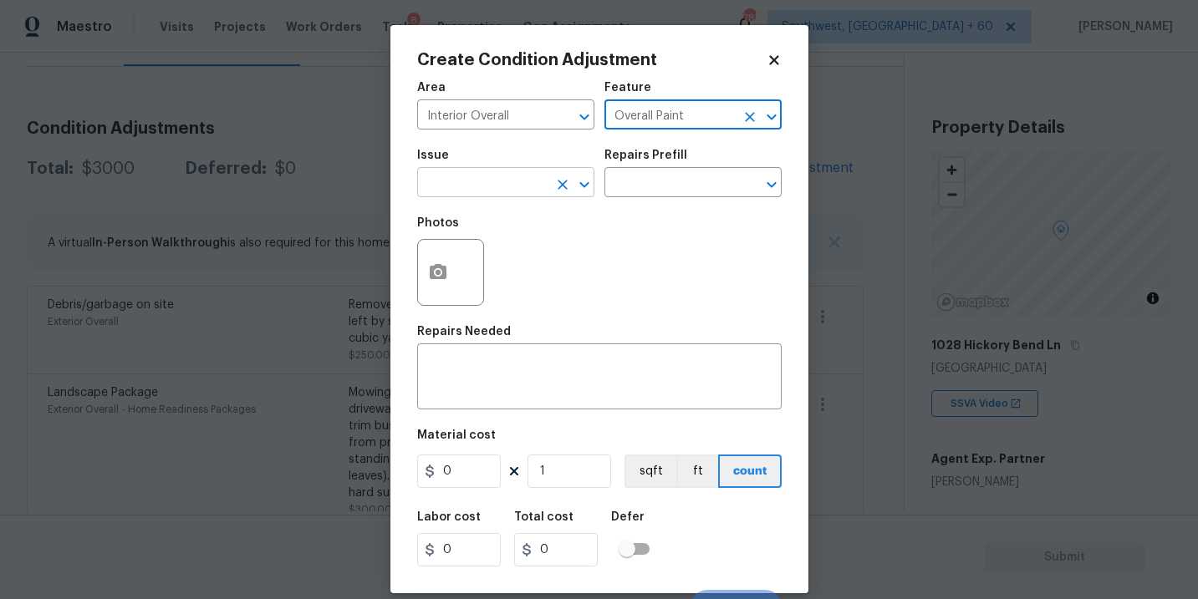
click at [471, 186] on input "text" at bounding box center [482, 184] width 130 height 26
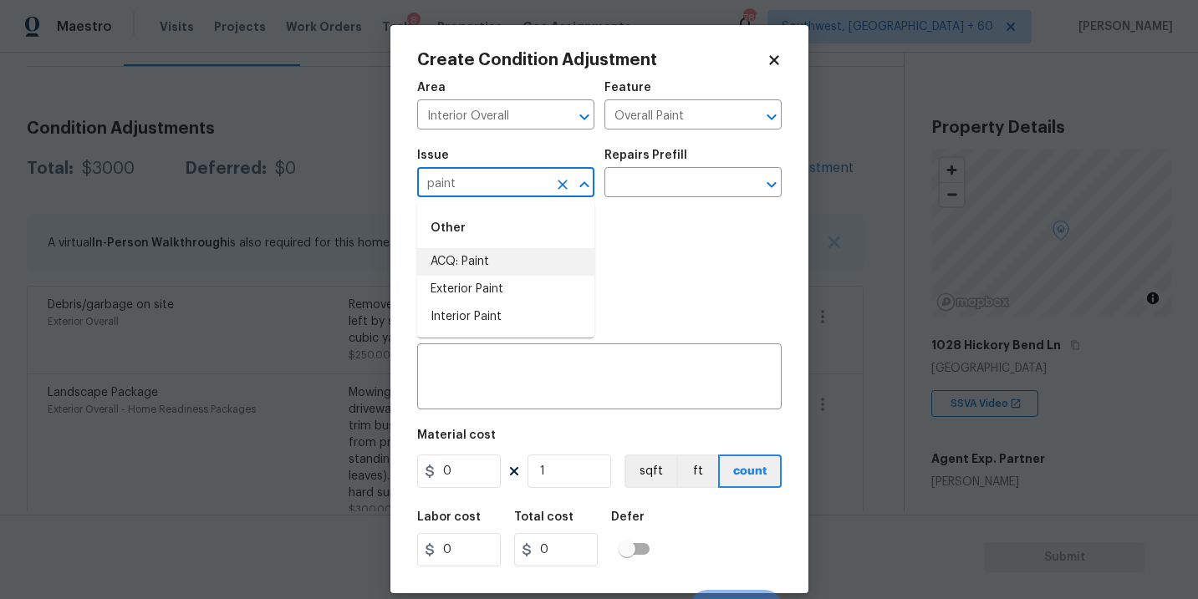
click at [461, 253] on li "ACQ: Paint" at bounding box center [505, 262] width 177 height 28
type input "ACQ: Paint"
click at [663, 170] on div "Repairs Prefill" at bounding box center [692, 161] width 177 height 22
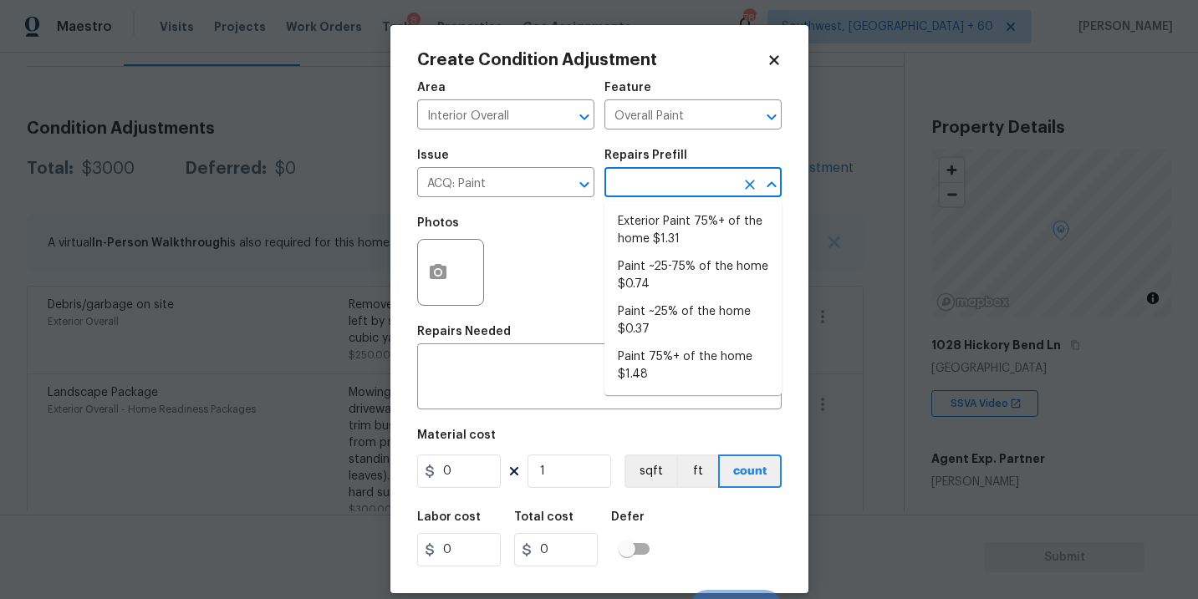
click at [659, 191] on input "text" at bounding box center [669, 184] width 130 height 26
click at [665, 274] on li "Paint ~25-75% of the home $0.74" at bounding box center [692, 275] width 177 height 45
type input "Acquisition"
type input "0.74"
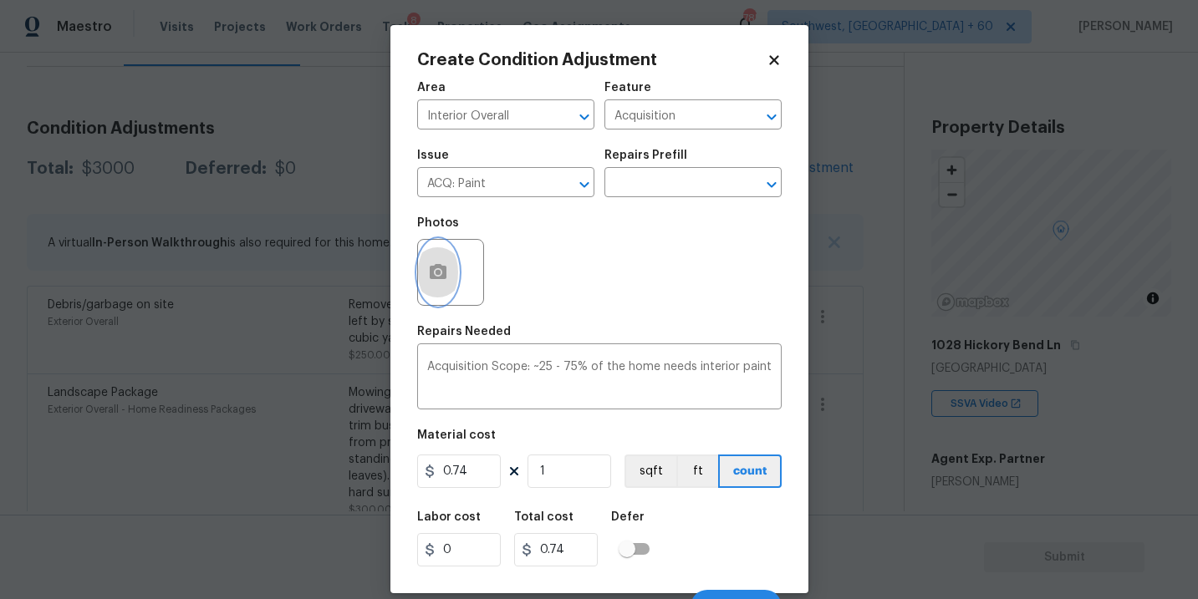
click at [444, 279] on icon "button" at bounding box center [438, 271] width 17 height 15
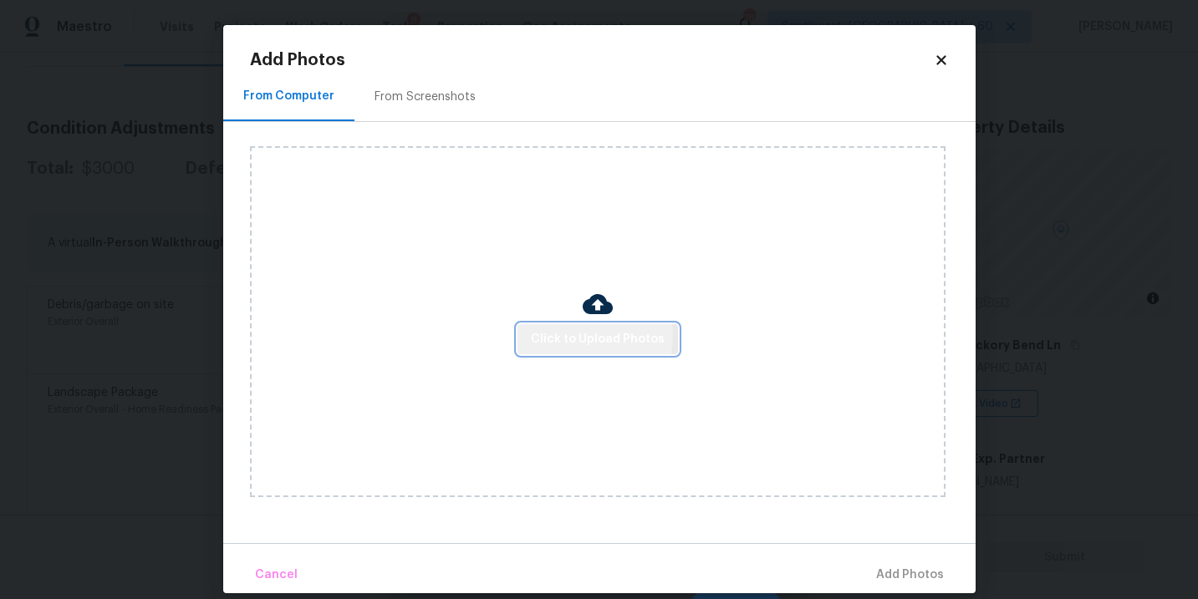
click at [578, 336] on span "Click to Upload Photos" at bounding box center [598, 339] width 134 height 21
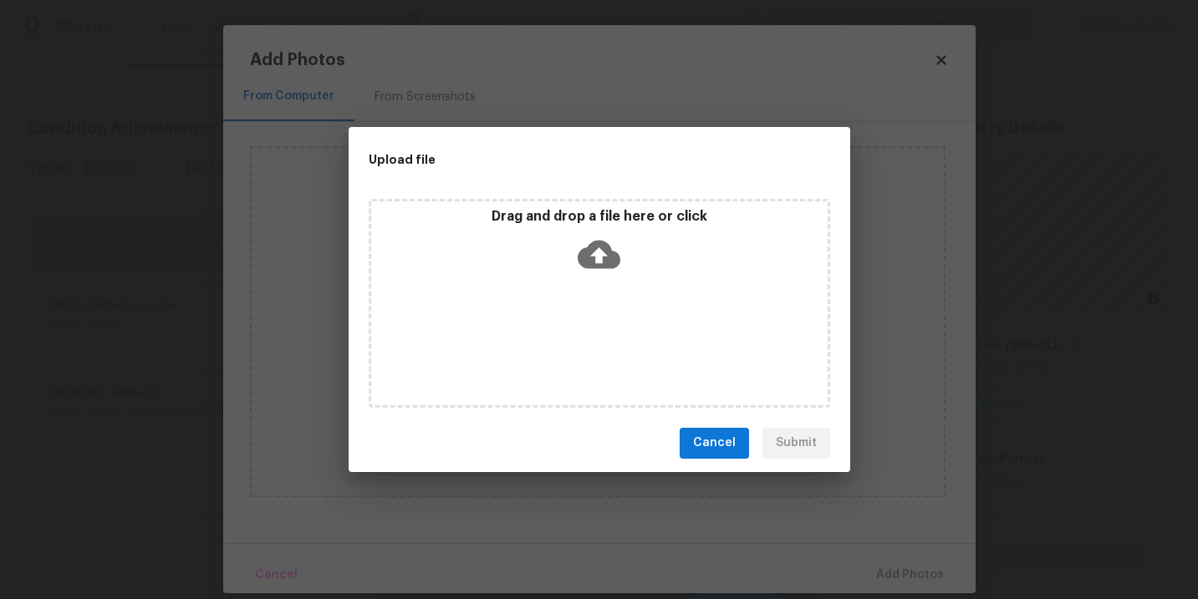
click at [605, 286] on div "Drag and drop a file here or click" at bounding box center [599, 303] width 461 height 209
